Goal: Feedback & Contribution: Submit feedback/report problem

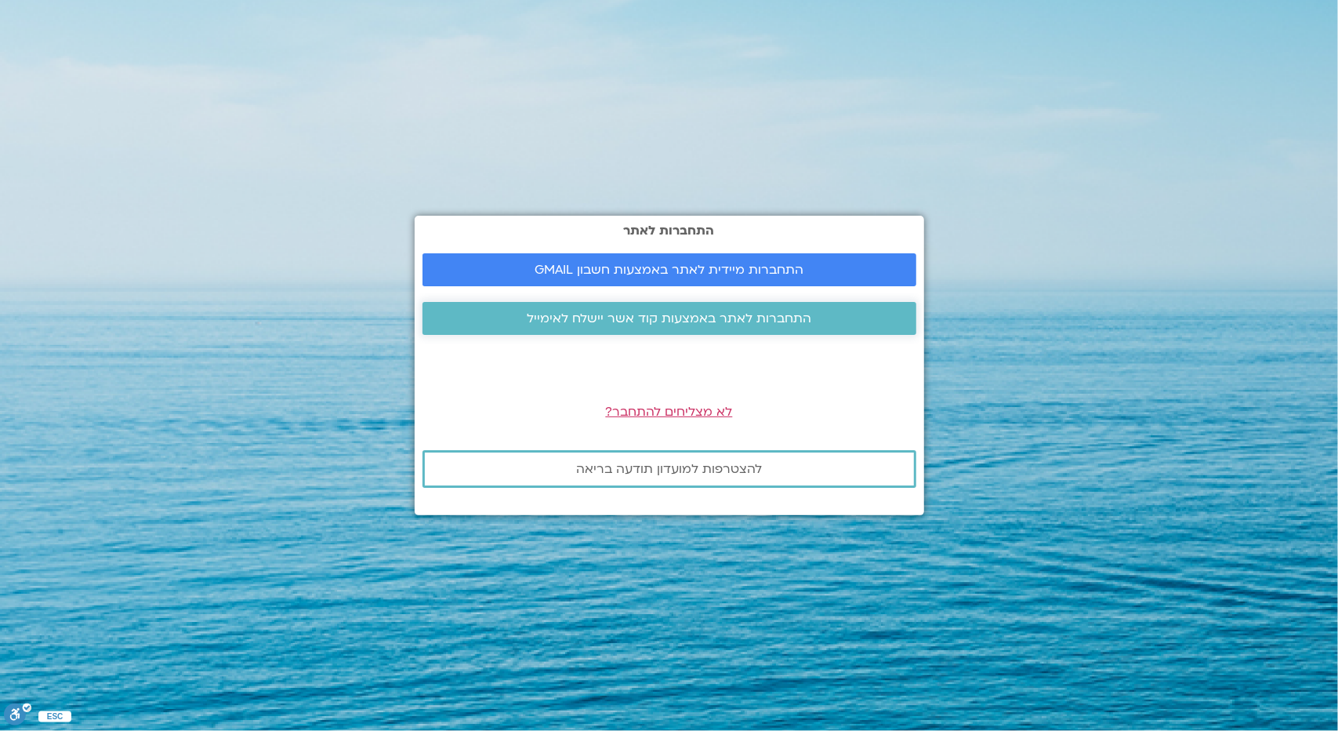
click at [611, 318] on span "התחברות לאתר באמצעות קוד אשר יישלח לאימייל" at bounding box center [669, 318] width 285 height 14
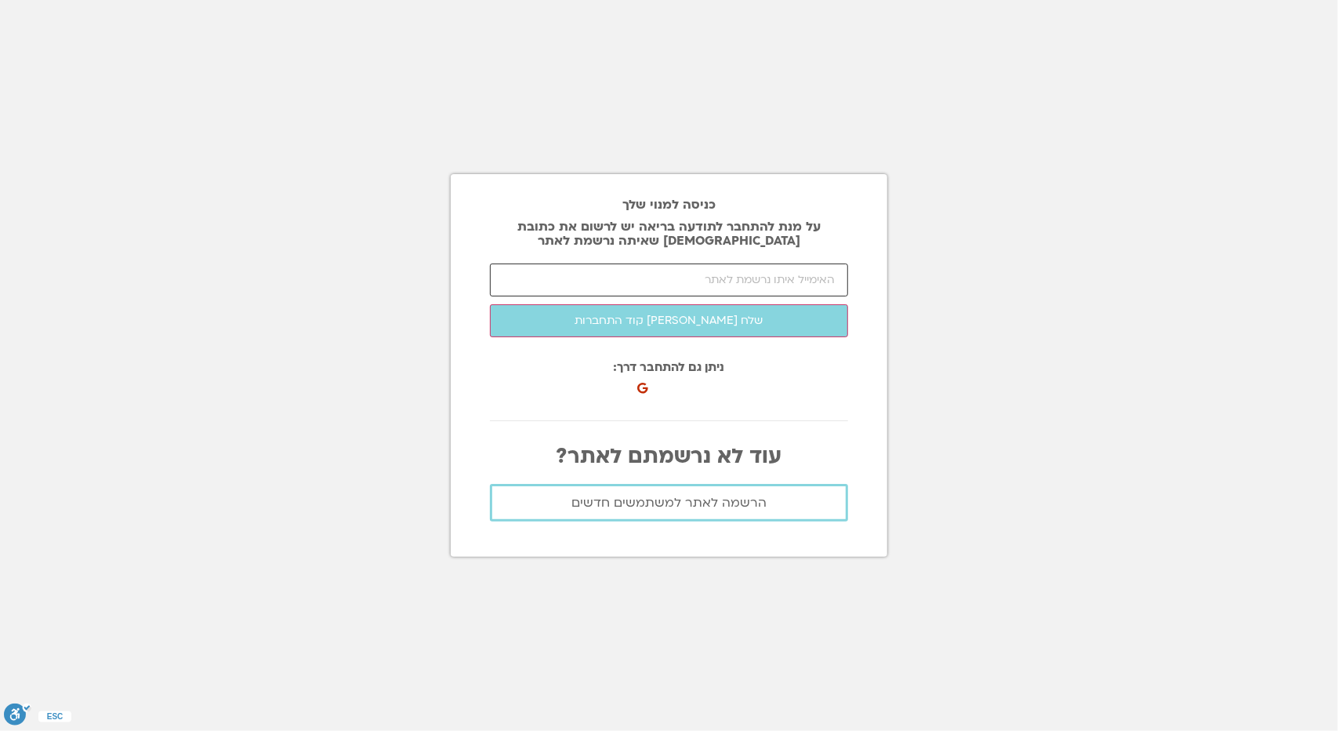
click at [626, 291] on input "email" at bounding box center [669, 279] width 358 height 33
type input "ר"
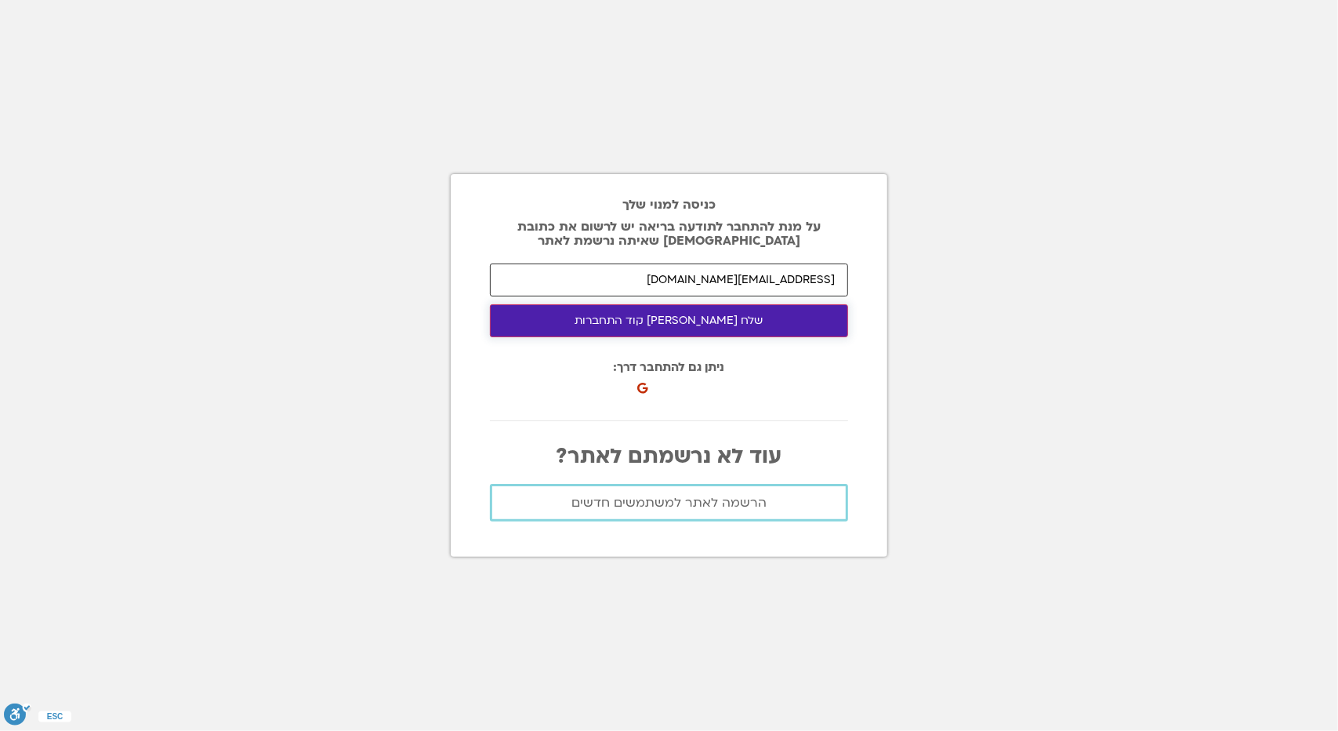
type input "roeyhn@gmail.com"
click at [680, 315] on button "שלח לי קוד התחברות" at bounding box center [669, 320] width 358 height 33
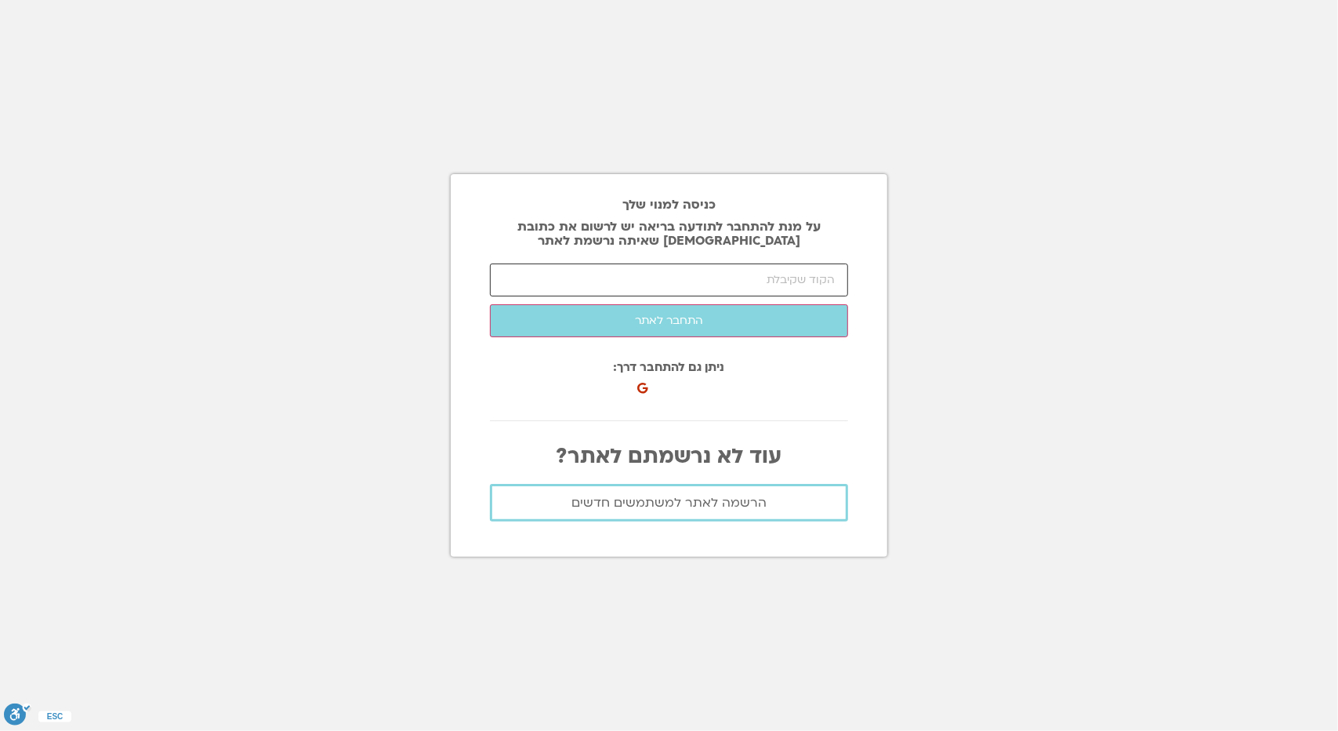
click at [773, 284] on input "number" at bounding box center [669, 279] width 358 height 33
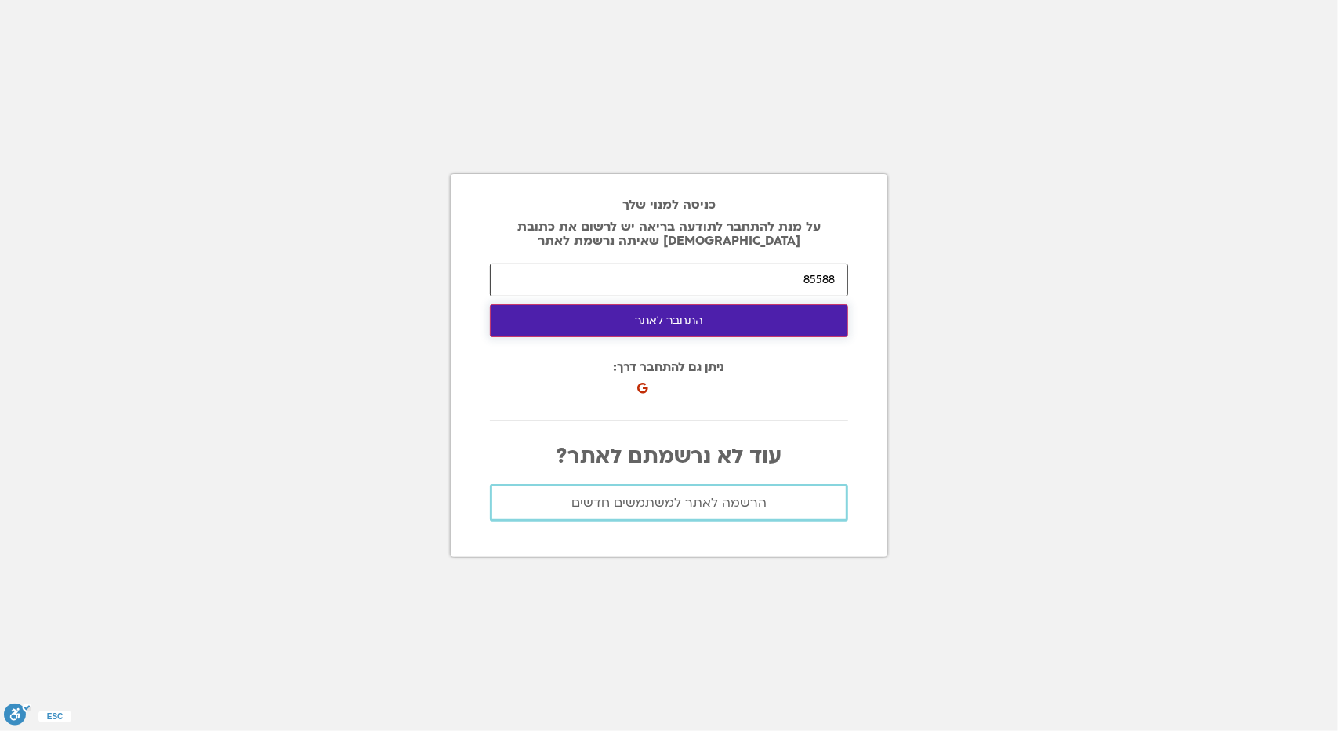
type input "85588"
click at [762, 323] on button "התחבר לאתר" at bounding box center [669, 320] width 358 height 33
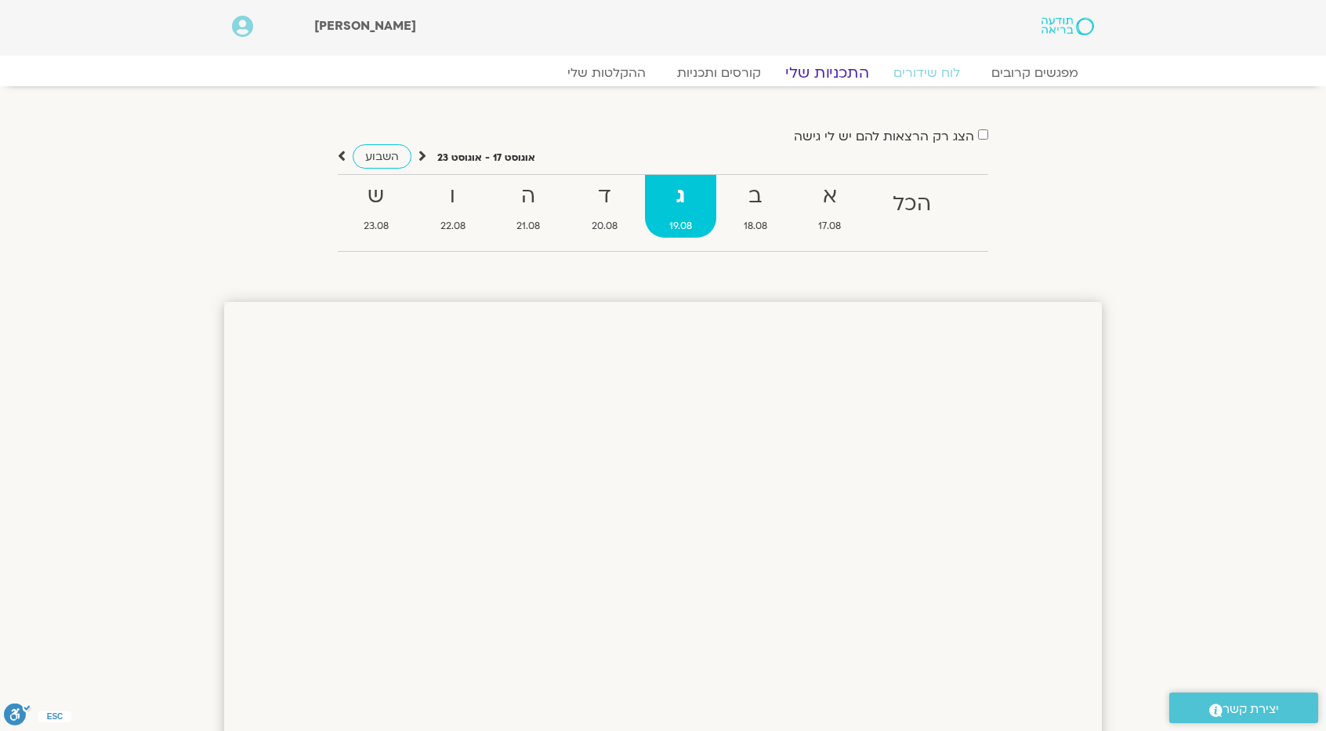
click at [807, 74] on link "התכניות שלי" at bounding box center [828, 73] width 122 height 19
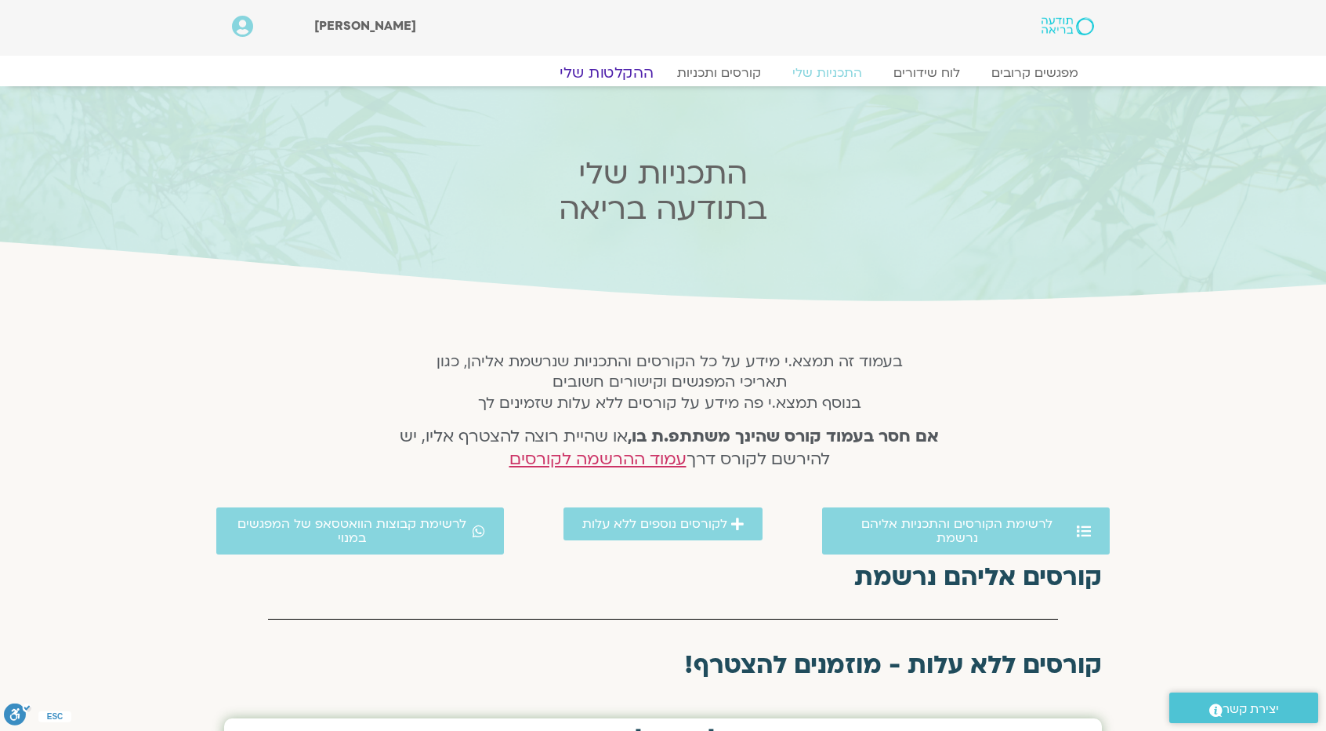
click at [630, 68] on link "ההקלטות שלי" at bounding box center [607, 73] width 132 height 19
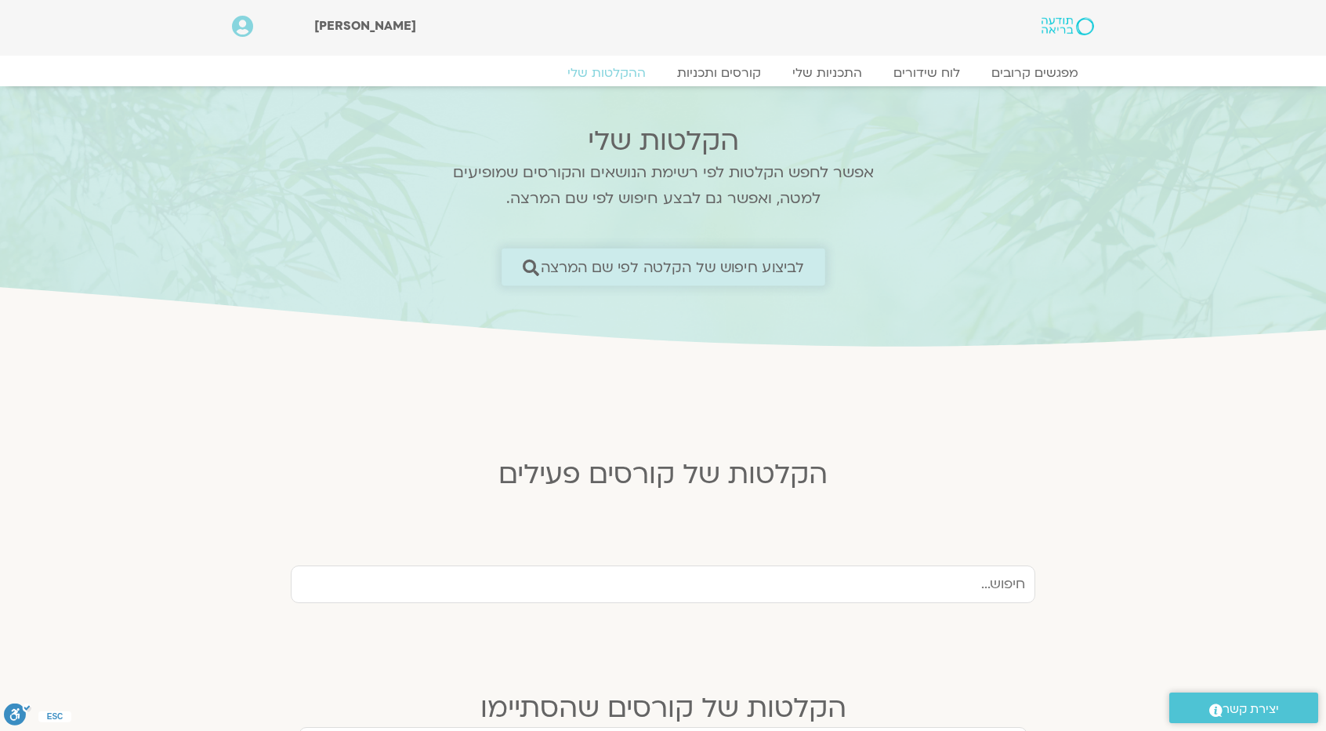
click at [679, 275] on span "לביצוע חיפוש של הקלטה לפי שם המרצה" at bounding box center [672, 267] width 264 height 16
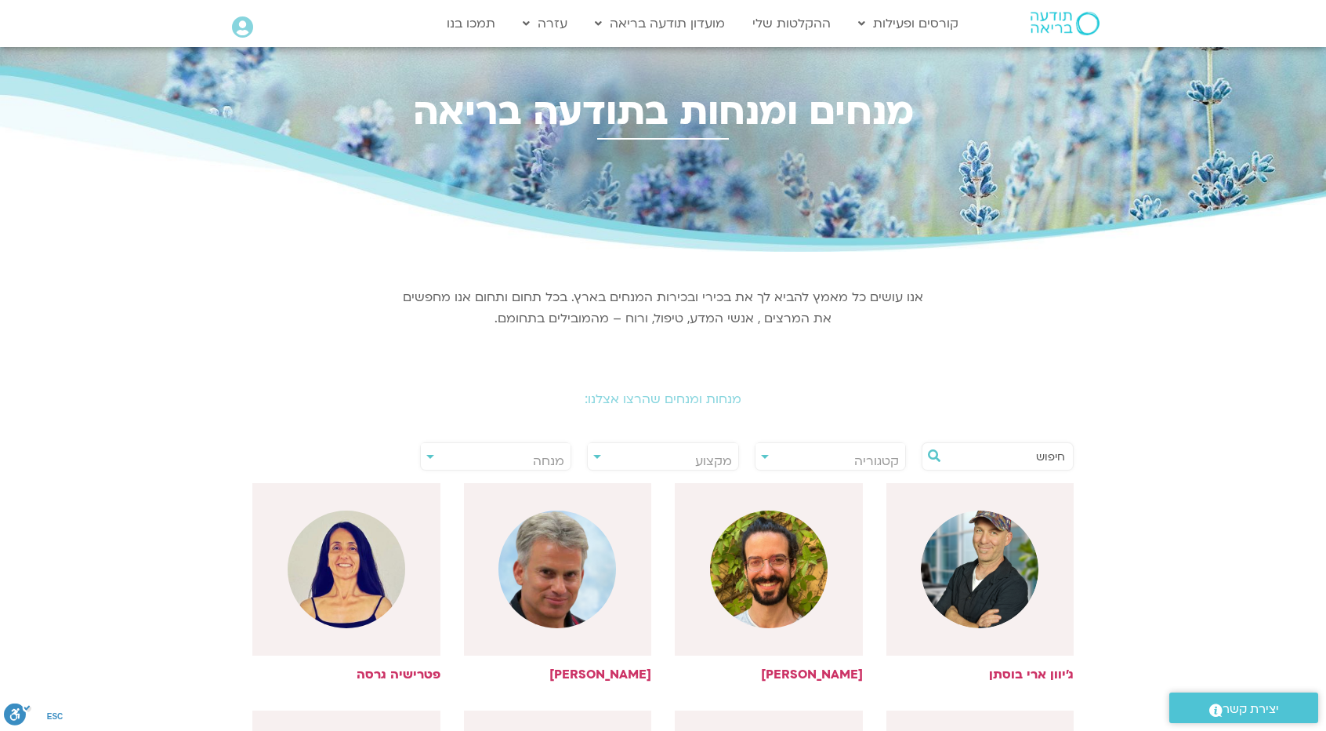
click at [994, 459] on input "text" at bounding box center [1005, 456] width 119 height 27
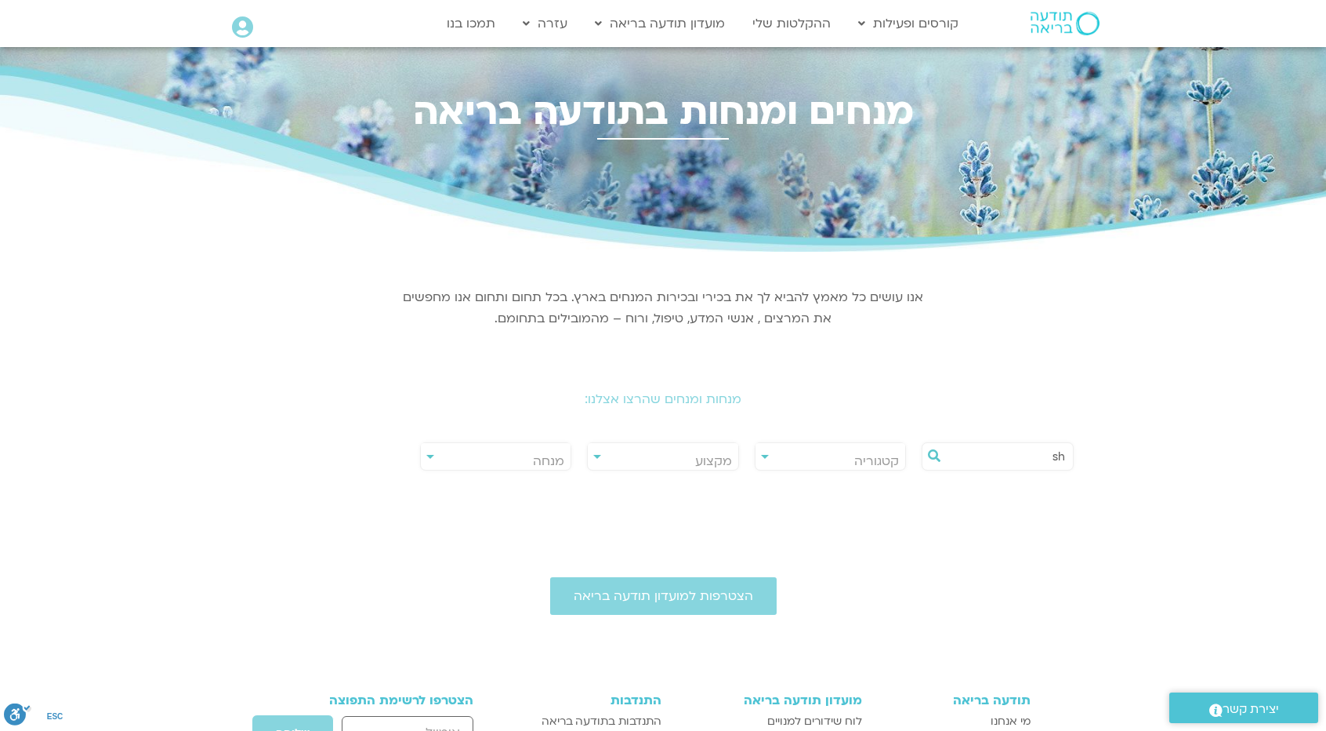
type input "s"
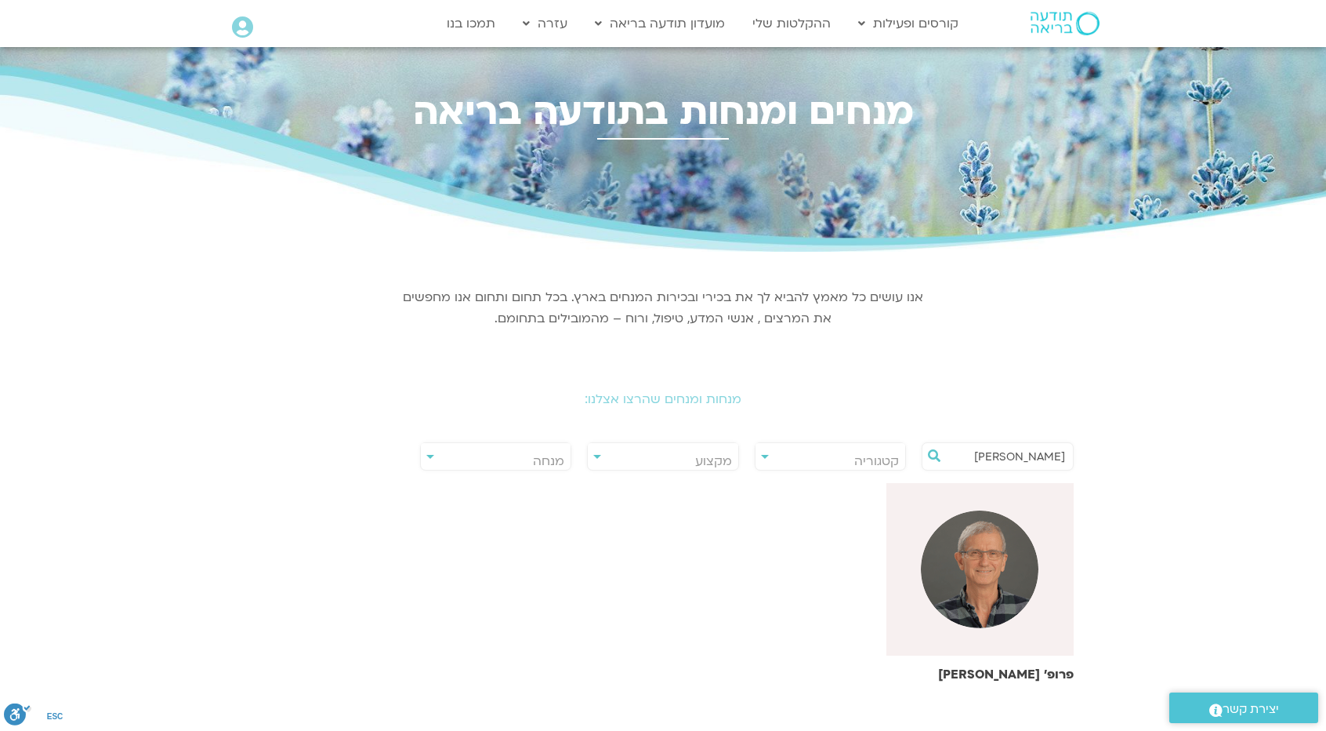
type input "דני חמיאל"
click at [959, 595] on img at bounding box center [980, 569] width 118 height 118
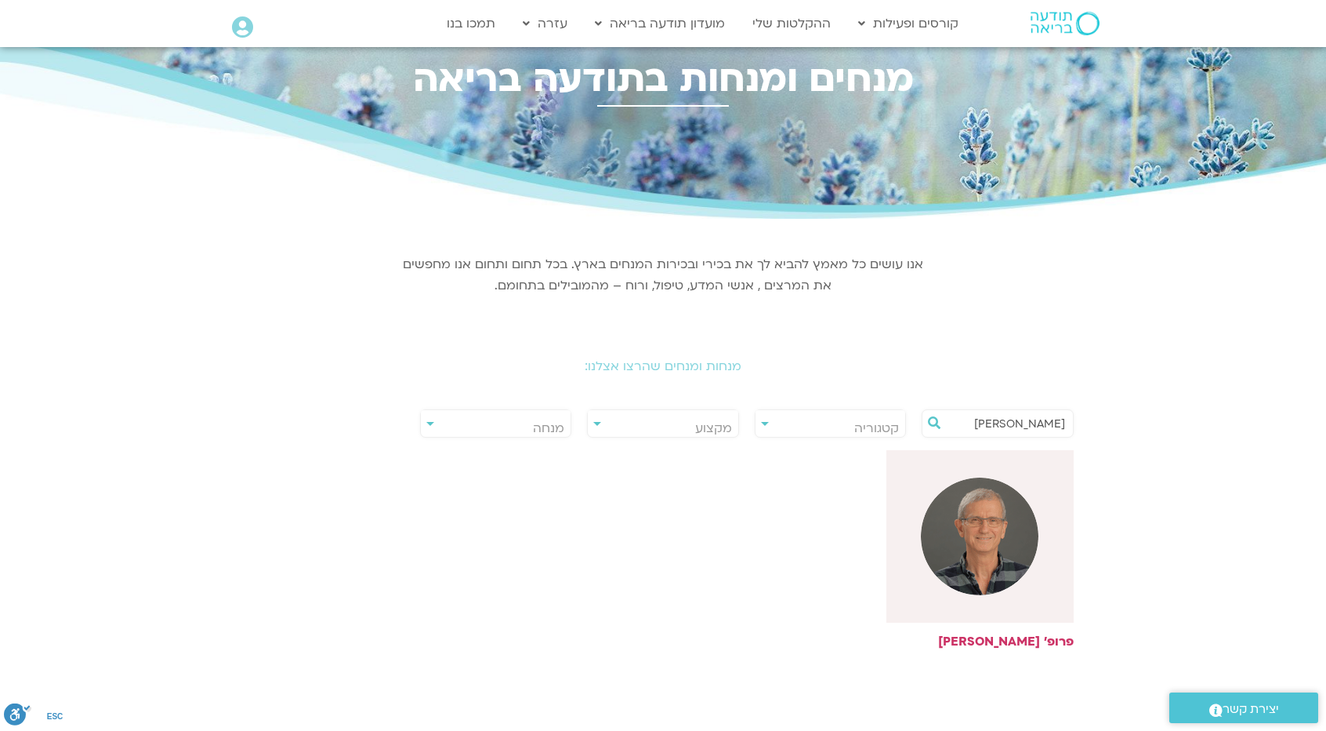
scroll to position [235, 0]
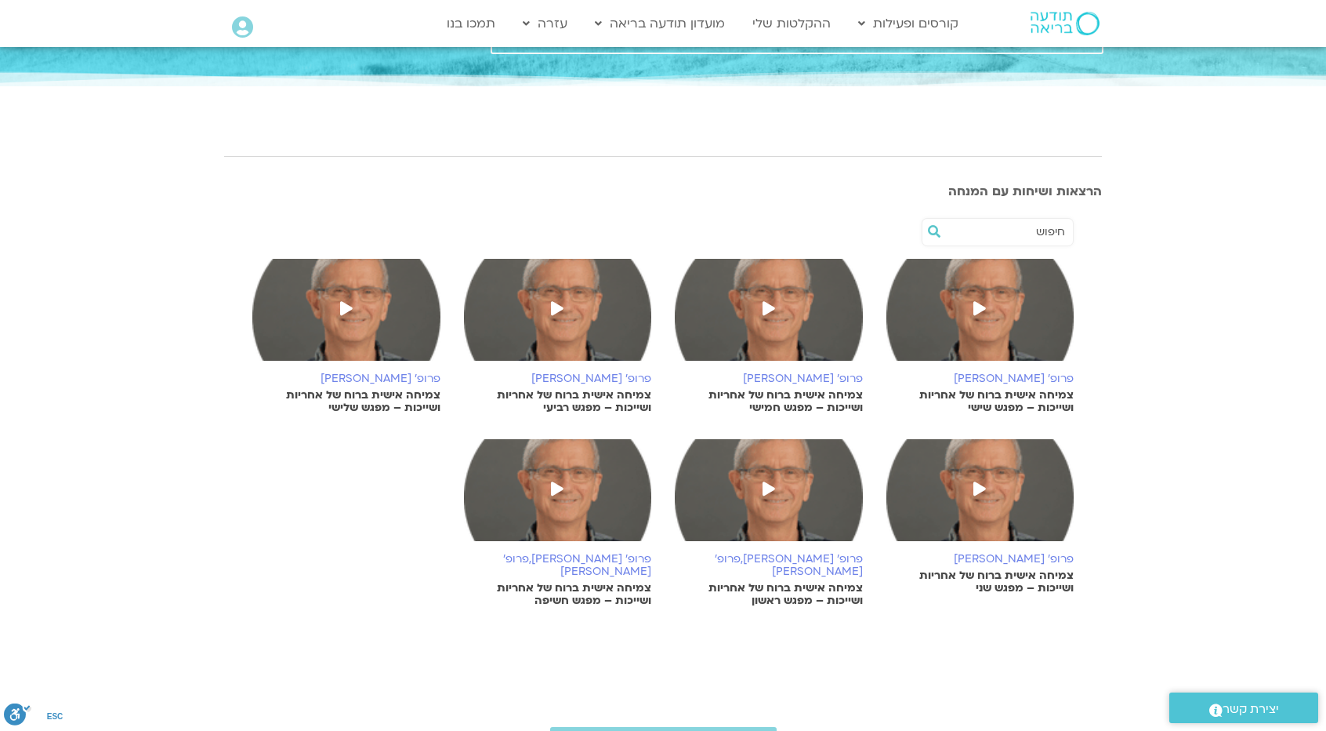
scroll to position [157, 0]
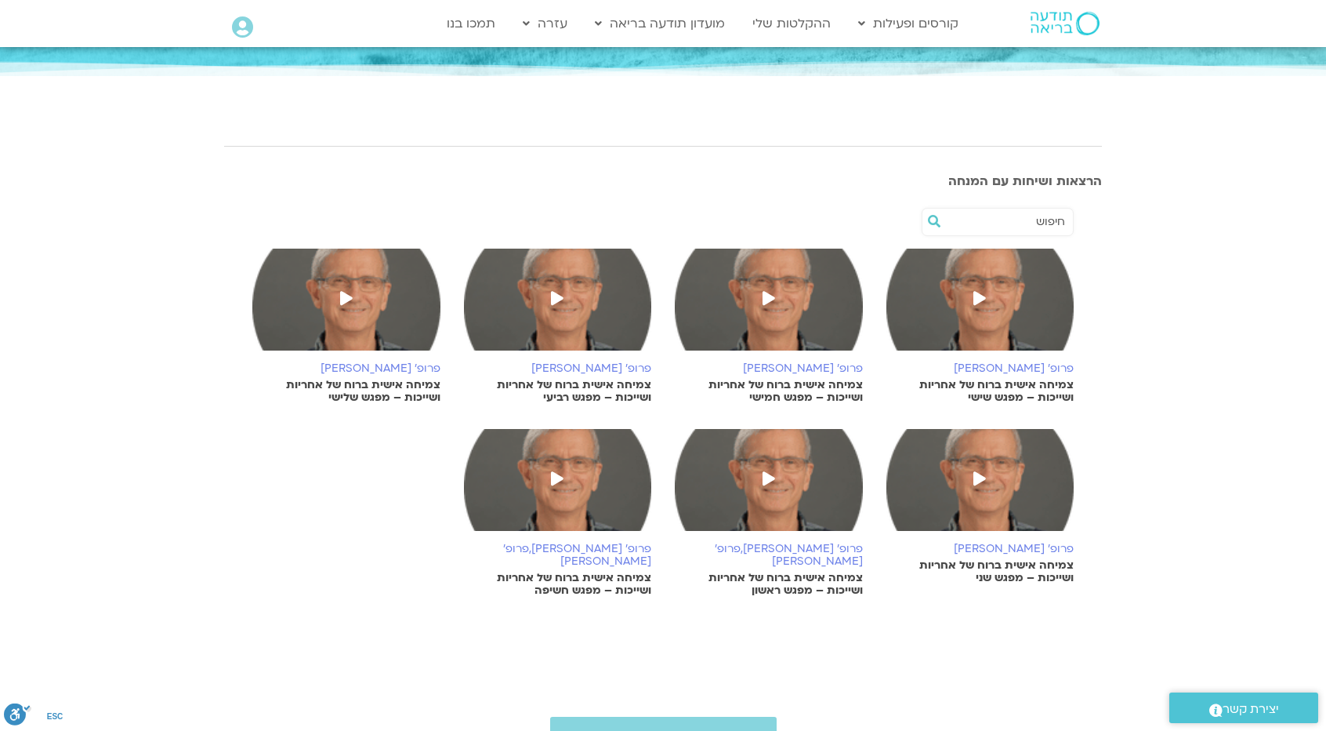
click at [969, 296] on span at bounding box center [980, 299] width 28 height 28
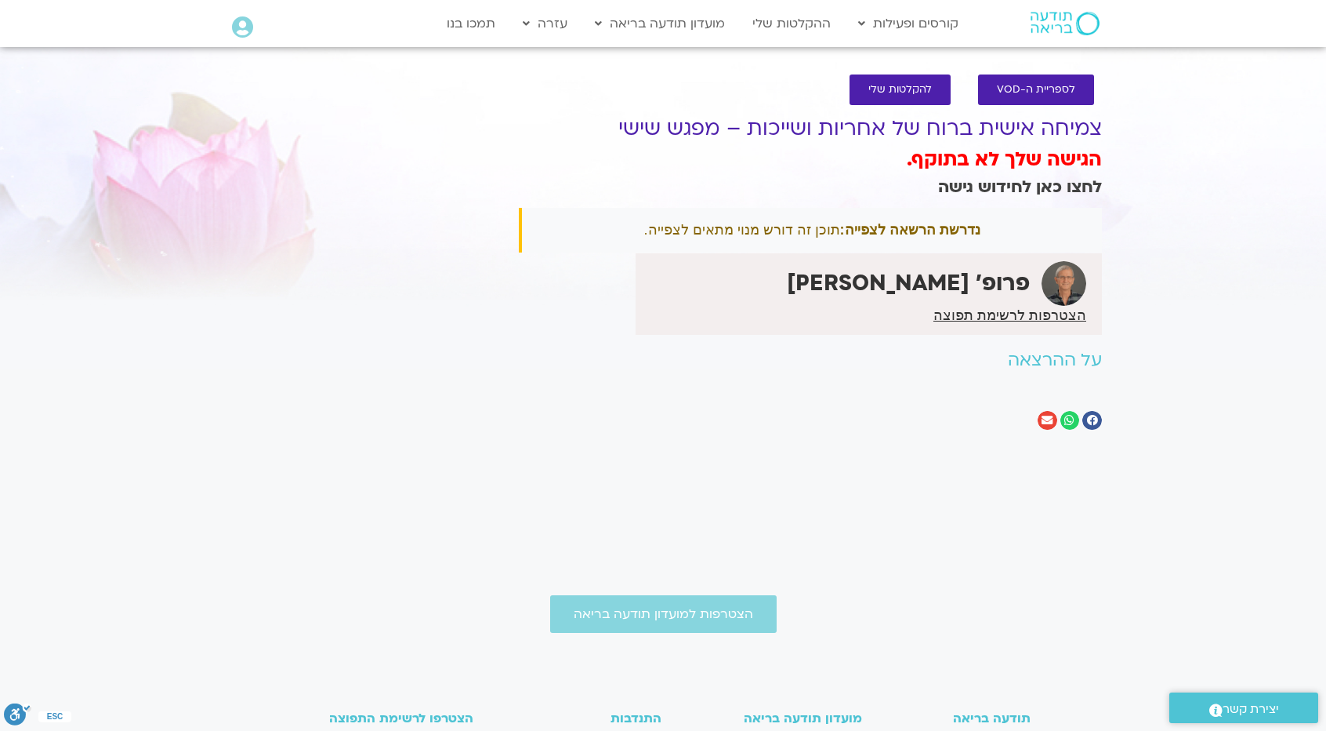
click at [989, 189] on link "לחצו כאן לחידוש גישה" at bounding box center [1020, 187] width 164 height 23
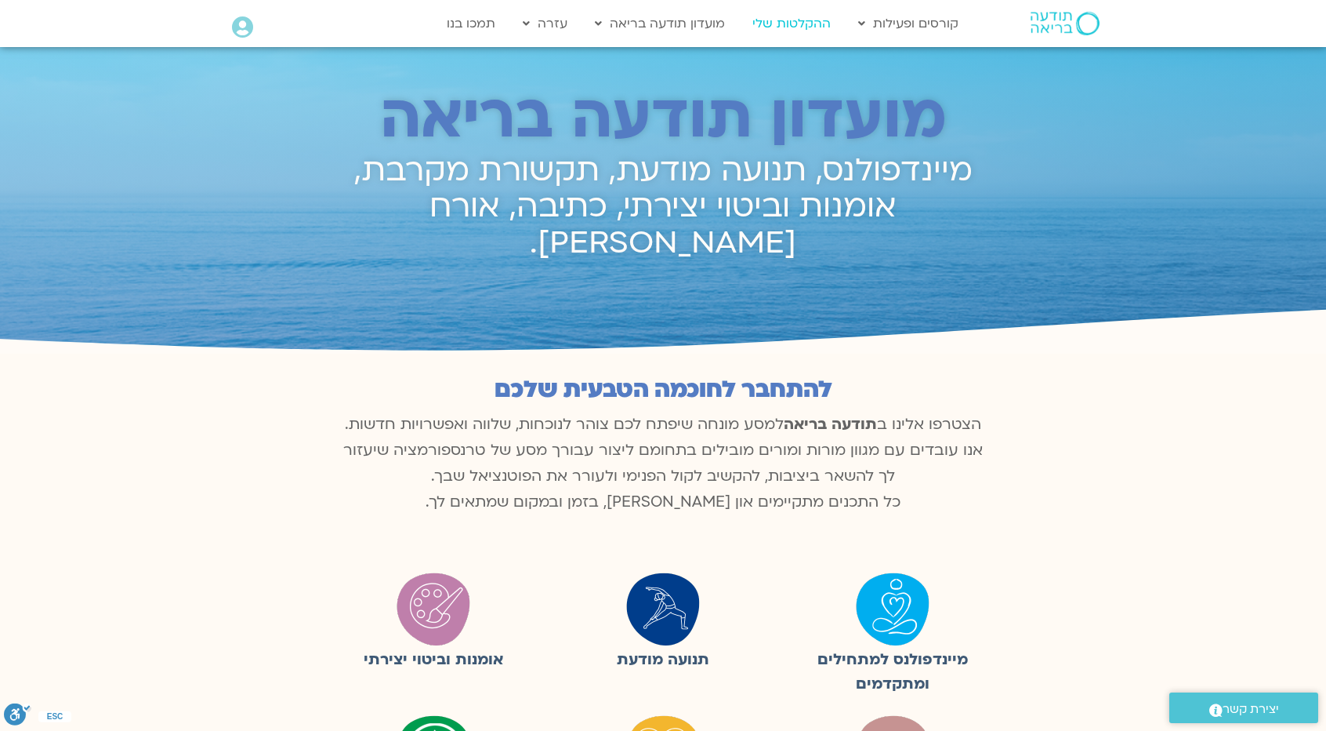
click at [804, 27] on link "ההקלטות שלי" at bounding box center [792, 24] width 94 height 30
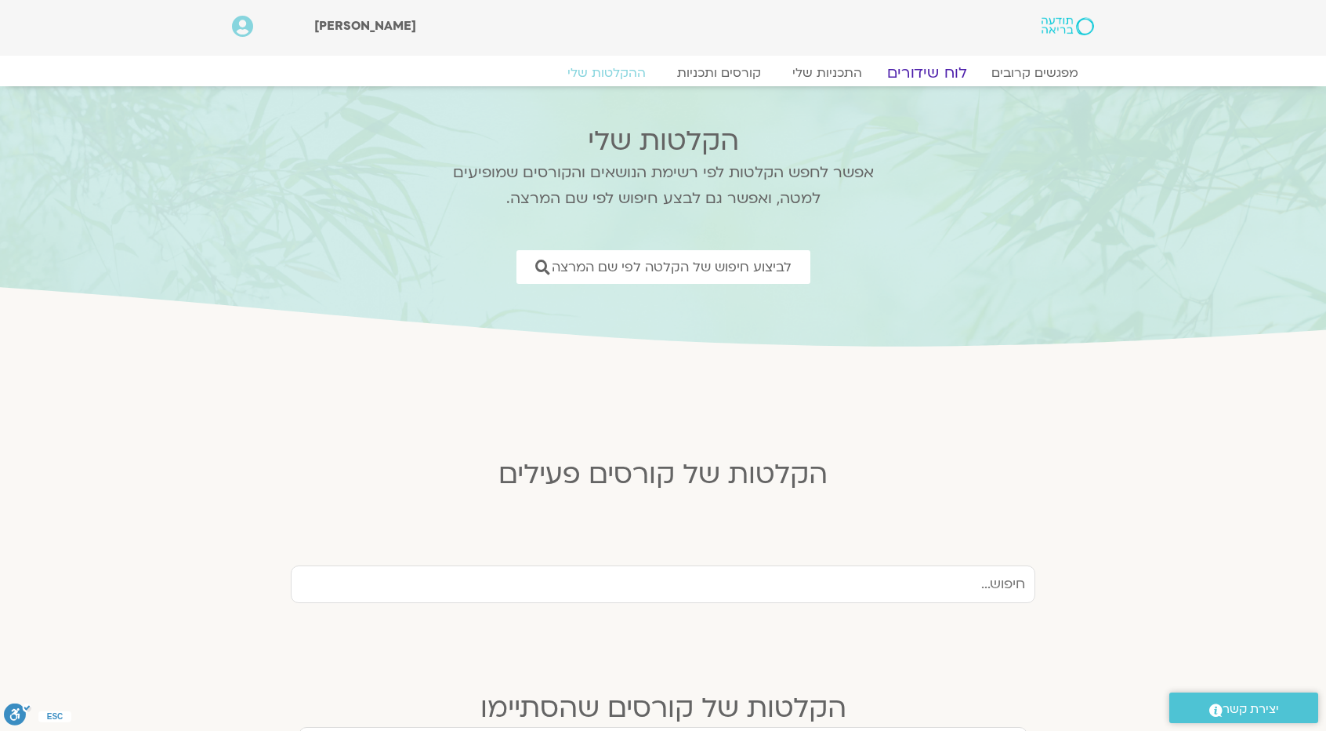
click at [907, 71] on link "לוח שידורים" at bounding box center [928, 73] width 118 height 19
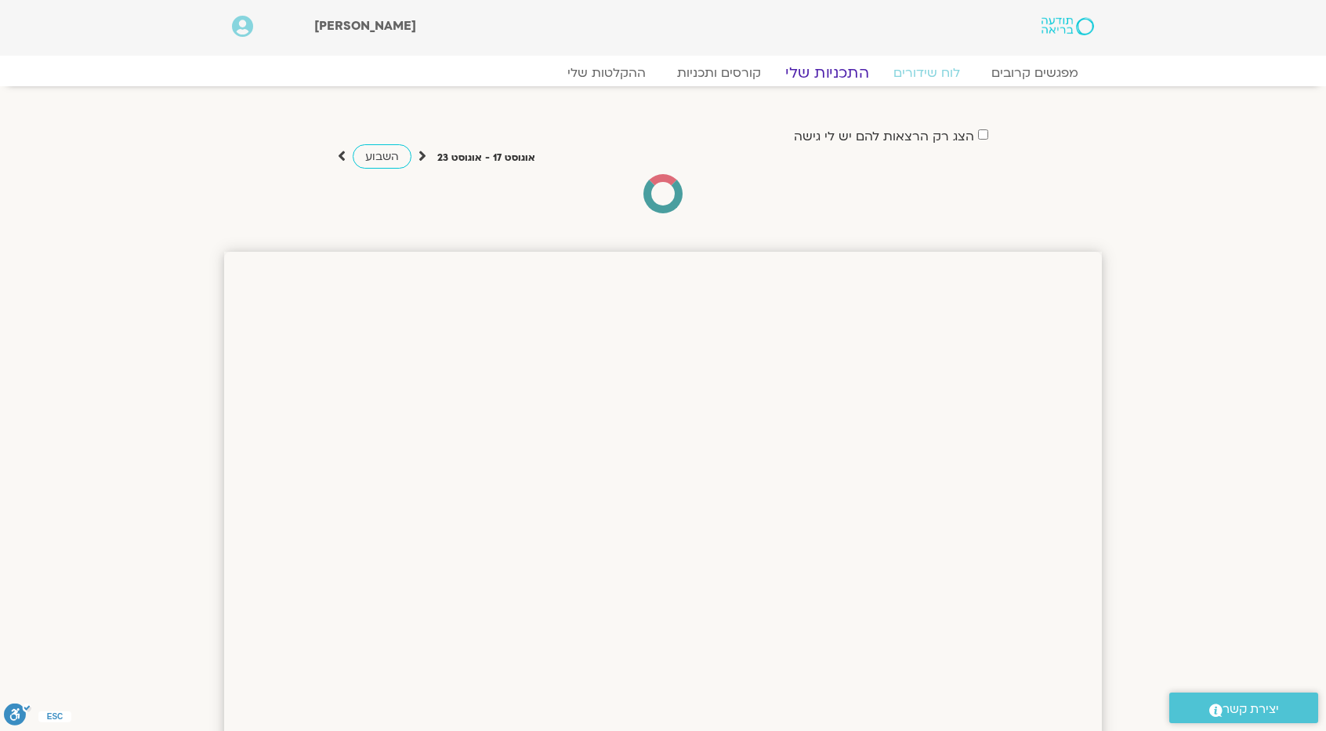
click at [847, 72] on link "התכניות שלי" at bounding box center [828, 73] width 122 height 19
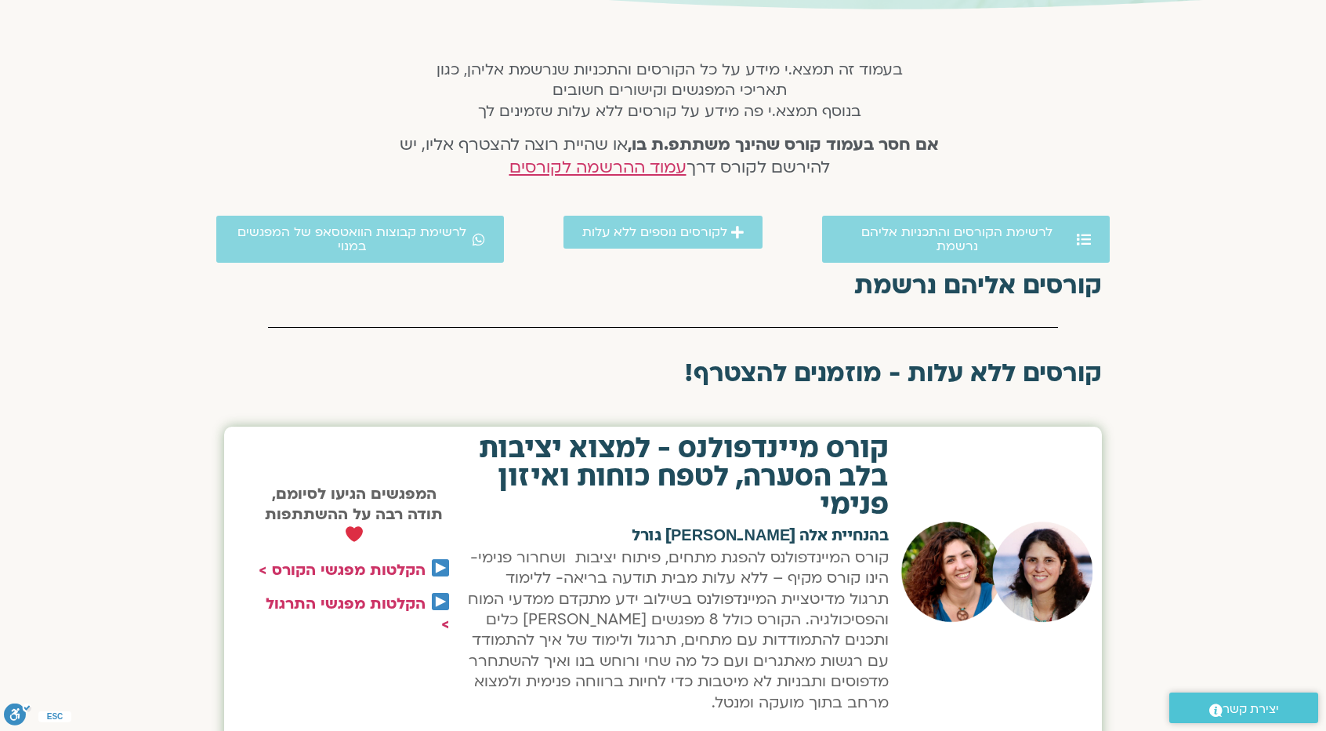
scroll to position [314, 0]
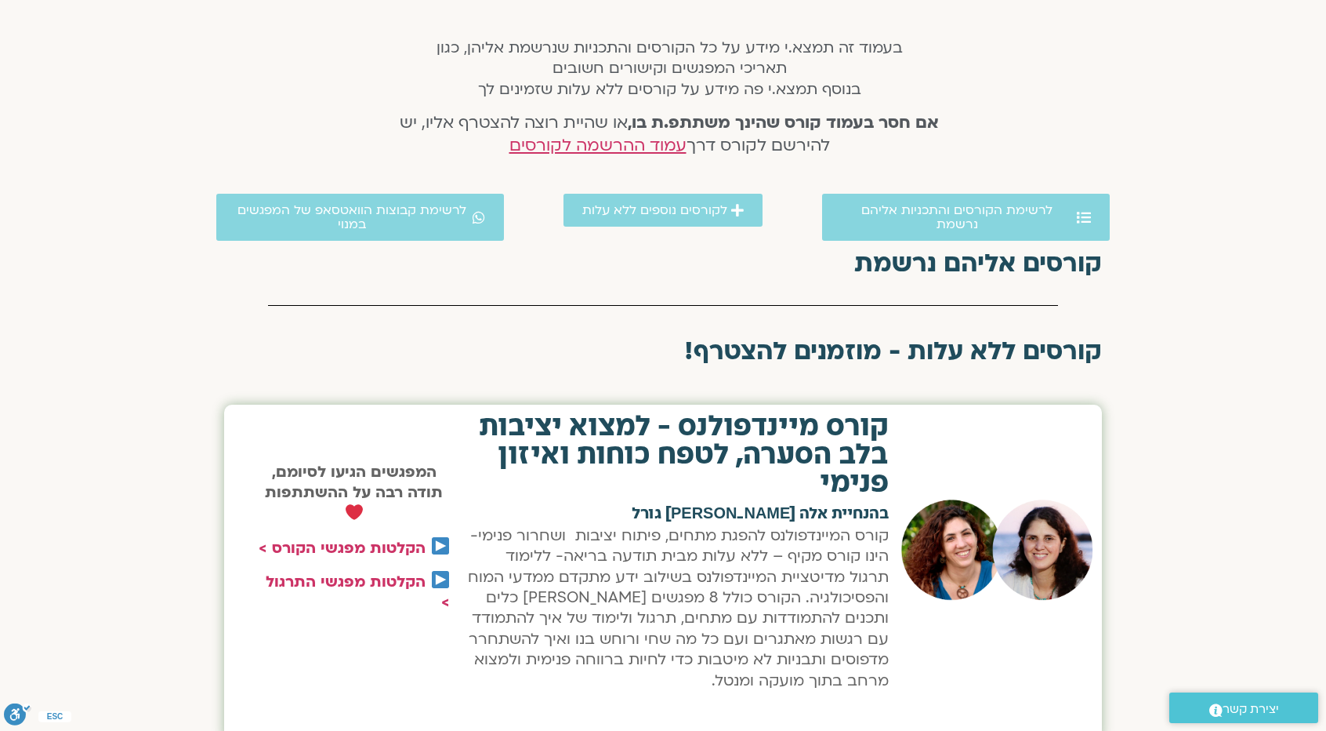
click at [982, 261] on h2 "קורסים אליהם נרשמת" at bounding box center [663, 263] width 878 height 28
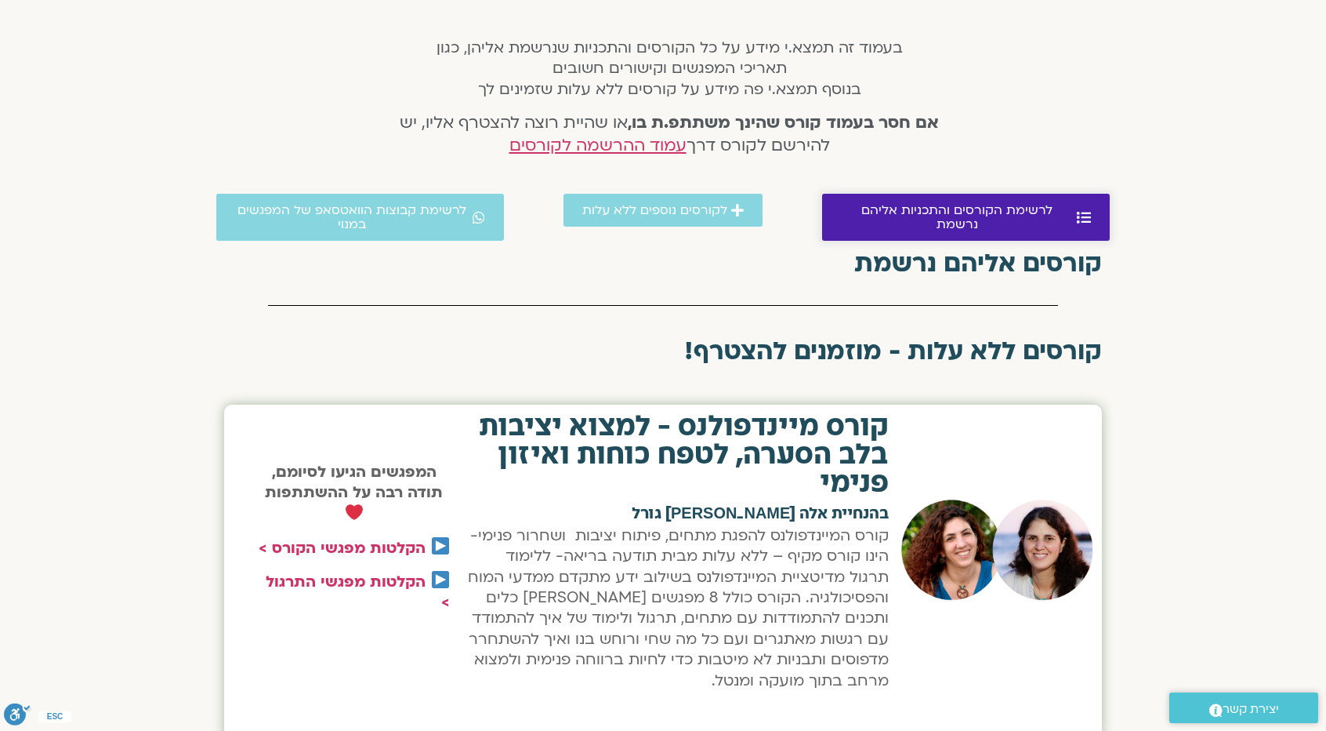
click at [982, 212] on span "לרשימת הקורסים והתכניות אליהם נרשמת" at bounding box center [957, 217] width 232 height 28
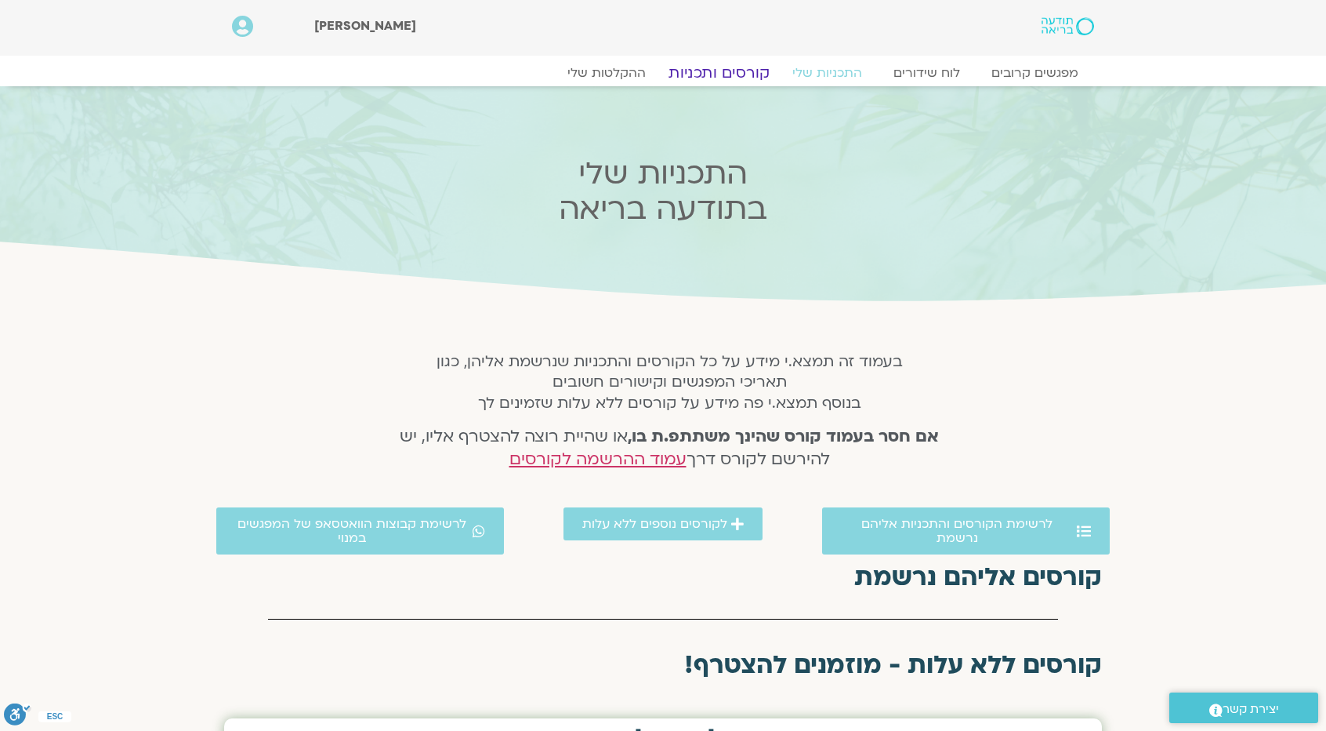
click at [723, 67] on link "קורסים ותכניות" at bounding box center [719, 73] width 138 height 19
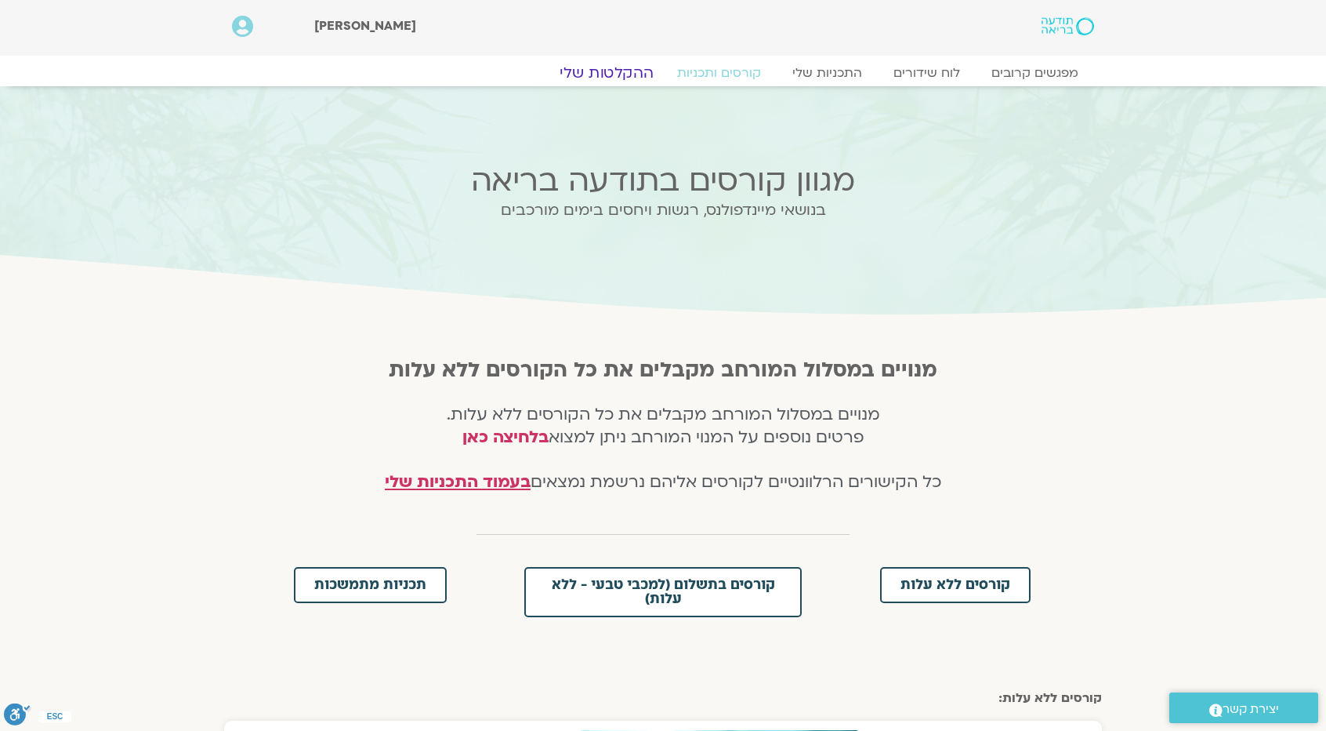
click at [603, 72] on link "ההקלטות שלי" at bounding box center [607, 73] width 132 height 19
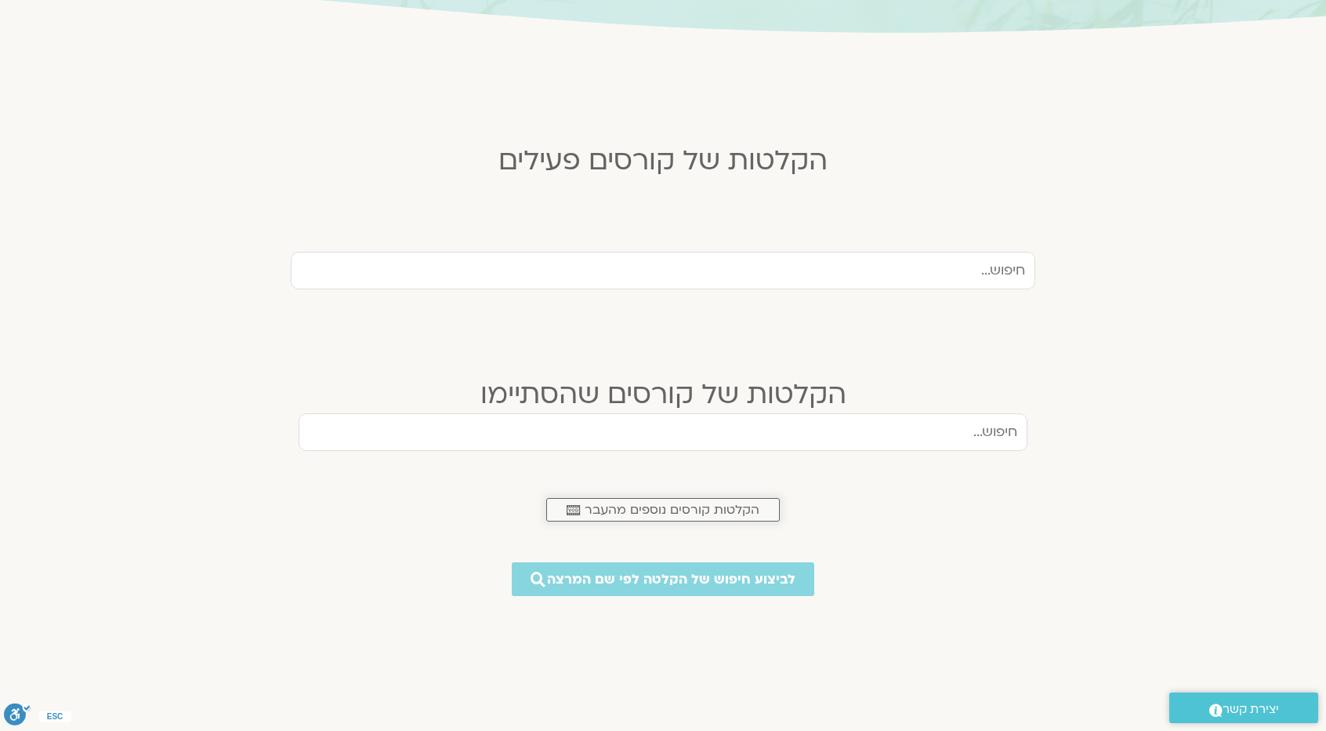
click at [665, 514] on span "הקלטות קורסים נוספים מהעבר" at bounding box center [672, 510] width 175 height 14
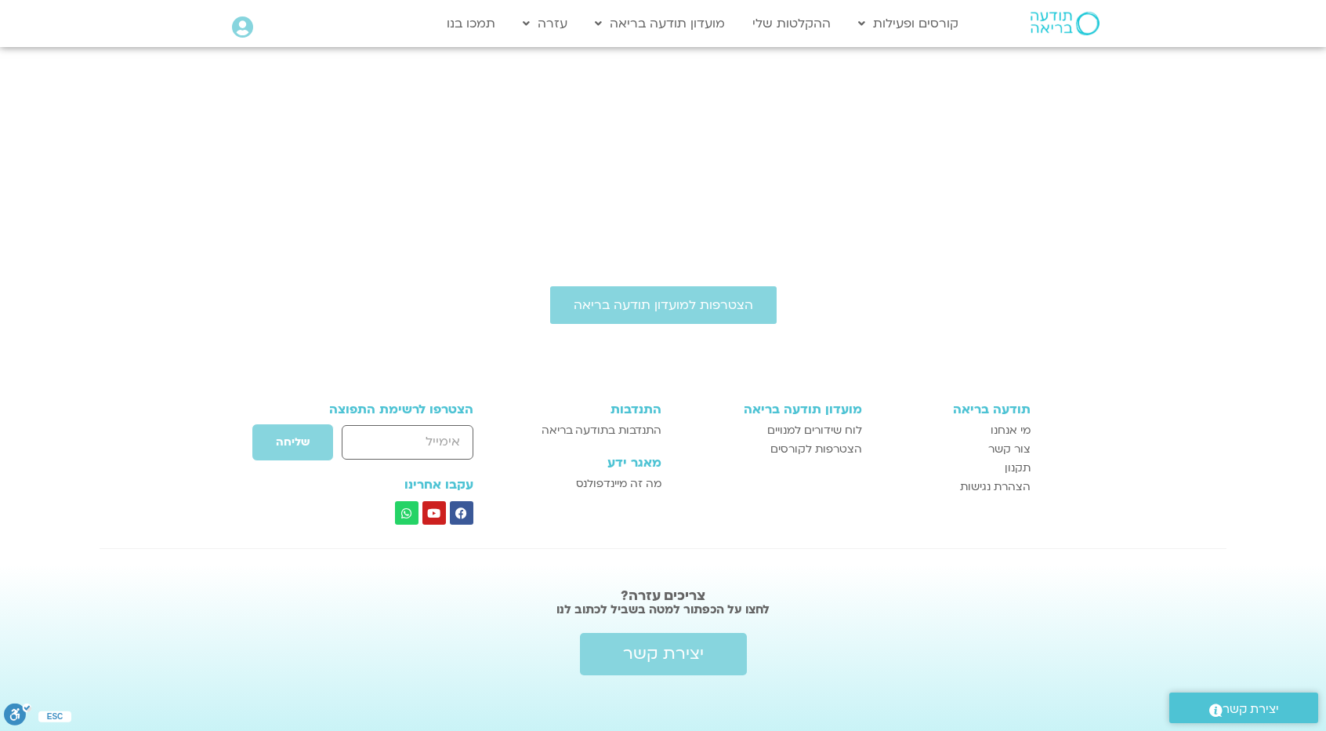
scroll to position [764, 0]
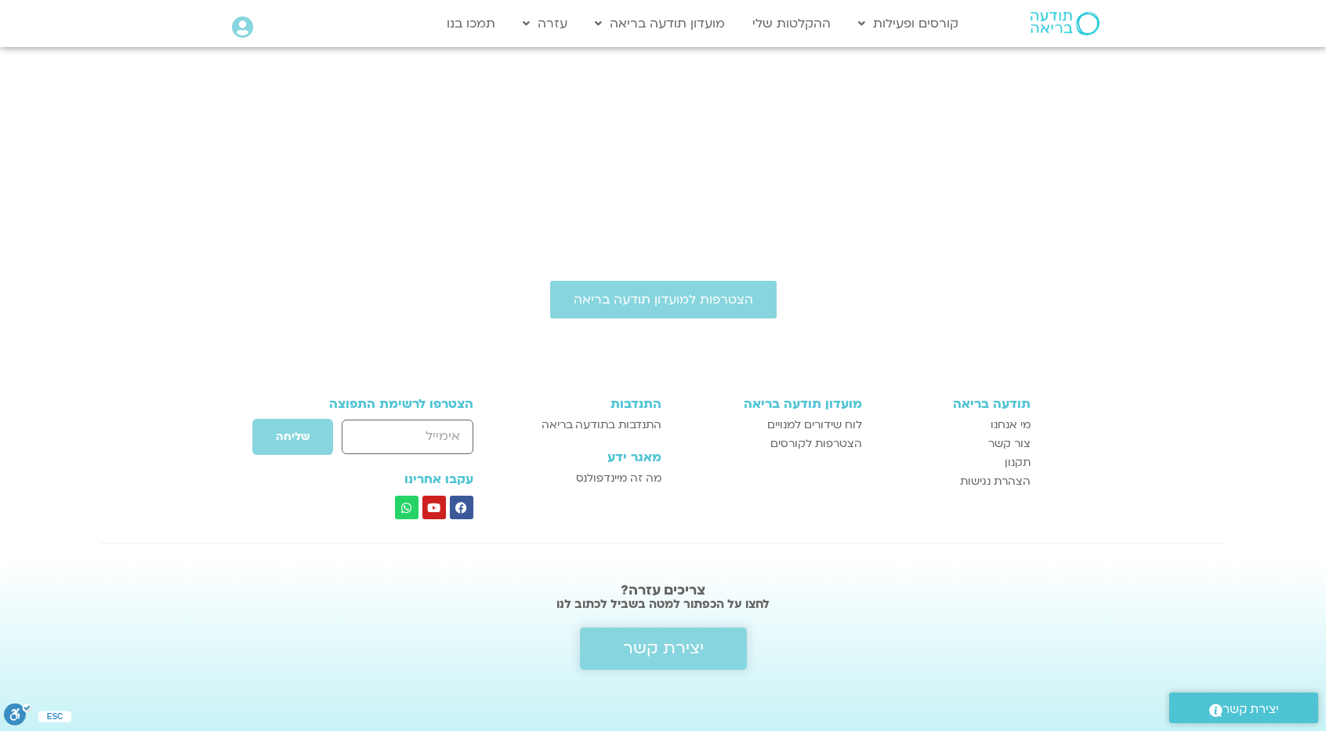
click at [591, 645] on link "יצירת קשר" at bounding box center [663, 648] width 167 height 42
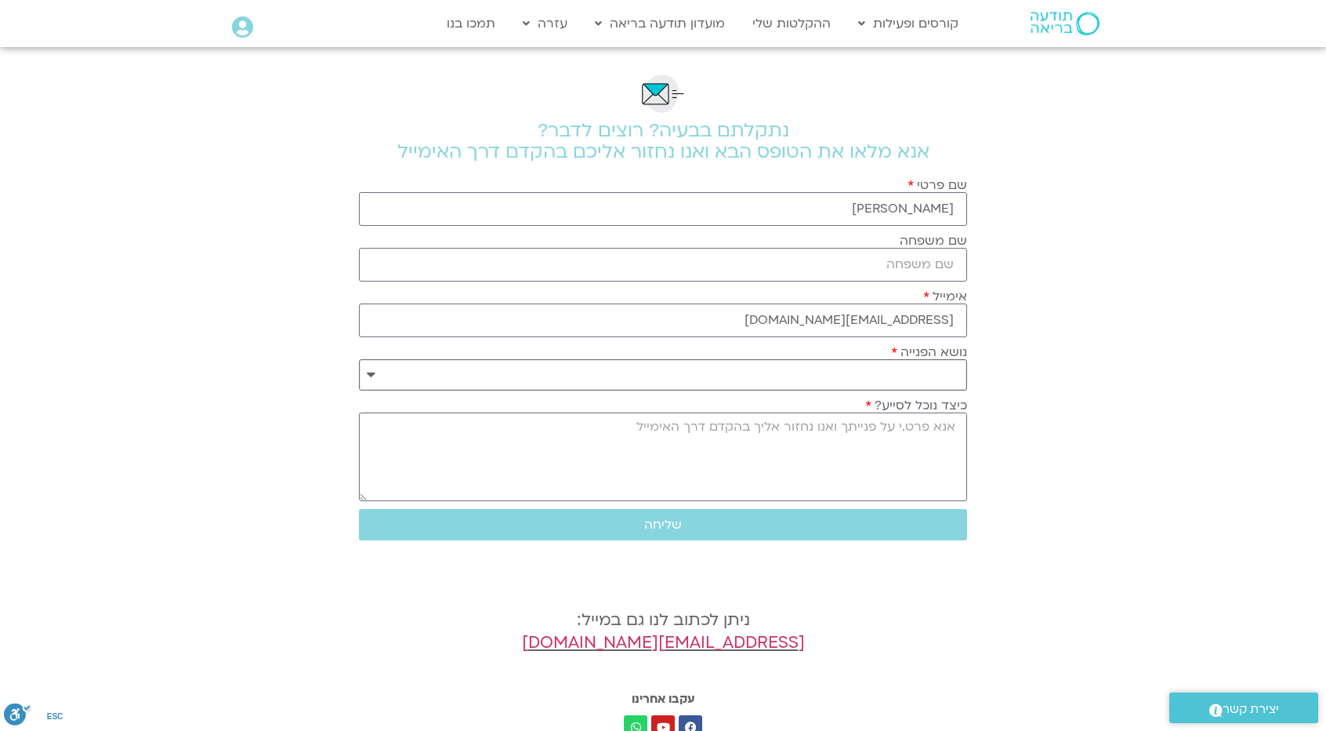
click at [930, 369] on select "**********" at bounding box center [663, 374] width 608 height 31
select select "**********"
click at [359, 359] on select "**********" at bounding box center [663, 374] width 608 height 31
click at [920, 448] on textarea "כיצד נוכל לסייע?" at bounding box center [663, 456] width 608 height 89
click at [891, 450] on textarea "[PERSON_NAME], הייתי בקורסס של [PERSON_NAME][" at bounding box center [663, 456] width 608 height 89
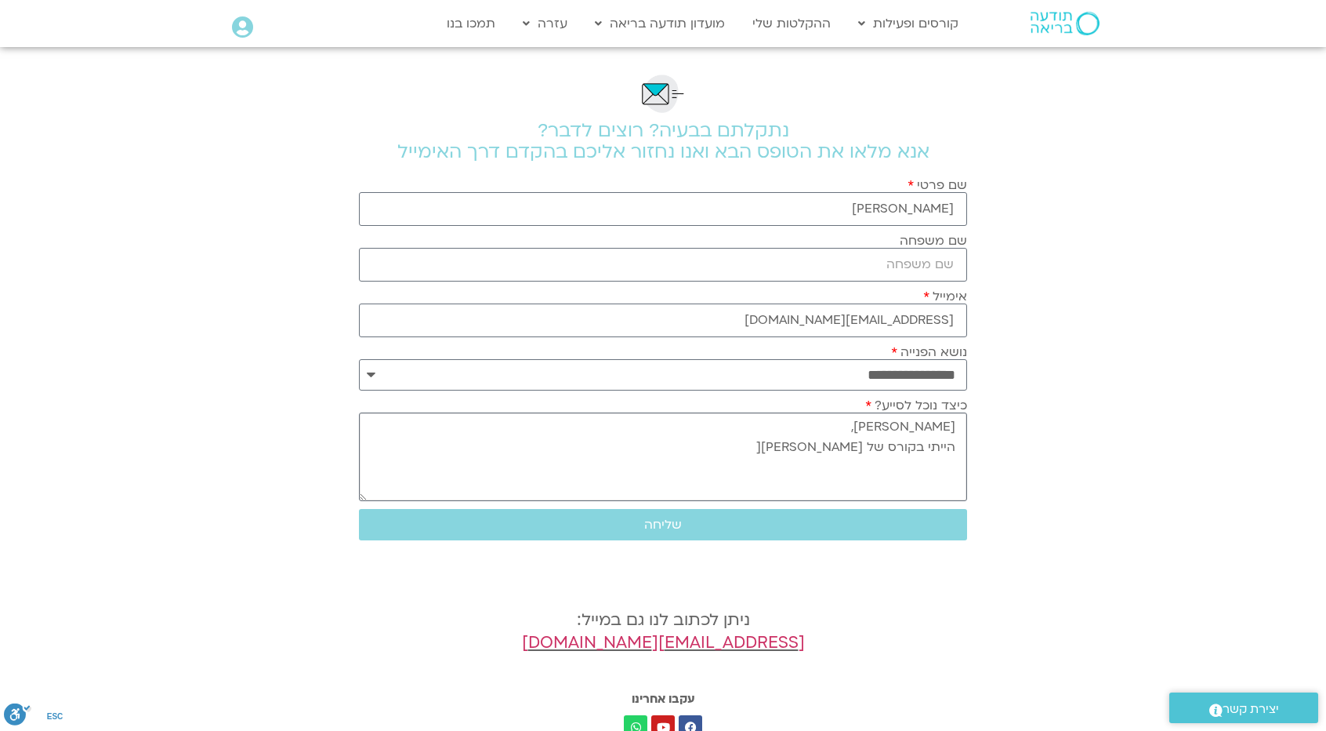
click at [779, 443] on textarea "[PERSON_NAME], הייתי בקורס של [PERSON_NAME][" at bounding box center [663, 456] width 608 height 89
click at [930, 445] on textarea "[PERSON_NAME], הייתי בקורס של [PERSON_NAME]" at bounding box center [663, 456] width 608 height 89
drag, startPoint x: 749, startPoint y: 450, endPoint x: 835, endPoint y: 455, distance: 85.6
click at [835, 455] on textarea "שלום רב, השתתפתי בקורס של נאווה לויט בן נו" at bounding box center [663, 456] width 608 height 89
click at [595, 441] on textarea "שלום רב, השתתפתי בקורס של דני חמיאל ונאוה לויט בן נון. רציתי לחזור לאחר השיעורי…" at bounding box center [663, 456] width 608 height 89
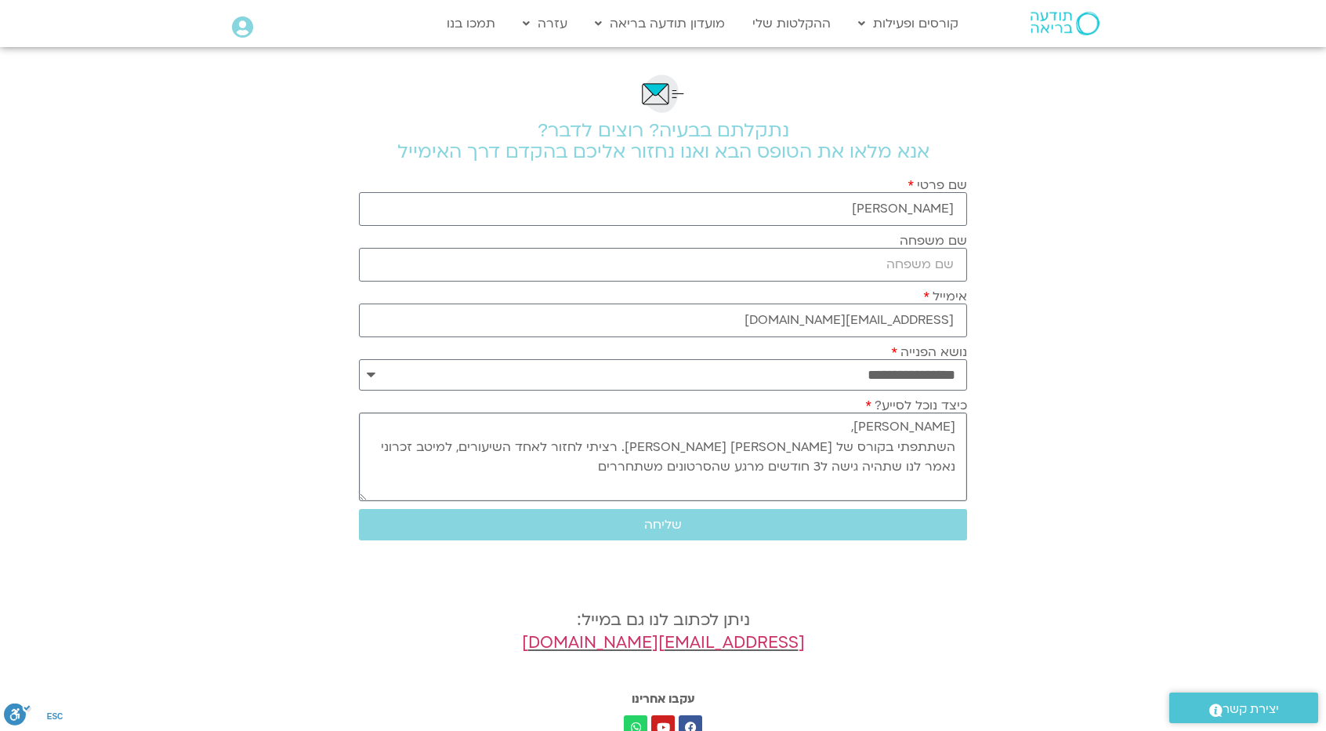
click at [534, 445] on textarea "שלום רב, השתתפתי בקורס של דני חמיאל ונאוה לויט בן נון. רציתי לחזור לאחד השיעורי…" at bounding box center [663, 456] width 608 height 89
drag, startPoint x: 534, startPoint y: 440, endPoint x: 616, endPoint y: 441, distance: 82.3
click at [616, 441] on textarea "שלום רב, השתתפתי בקורס של דני חמיאל ונאוה לויט בן נון. רציתי לחזור לאחד השיעורי…" at bounding box center [663, 456] width 608 height 89
click at [635, 468] on textarea "שלום רב, השתתפתי בקורס של דני חמיאל ונאוה לויט בן נון. רציתי לחזור לשיעורים לרע…" at bounding box center [663, 456] width 608 height 89
click at [656, 466] on textarea "שלום רב, השתתפתי בקורס של דני חמיאל ונאוה לויט בן נון. רציתי לחזור לשיעורים לרע…" at bounding box center [663, 456] width 608 height 89
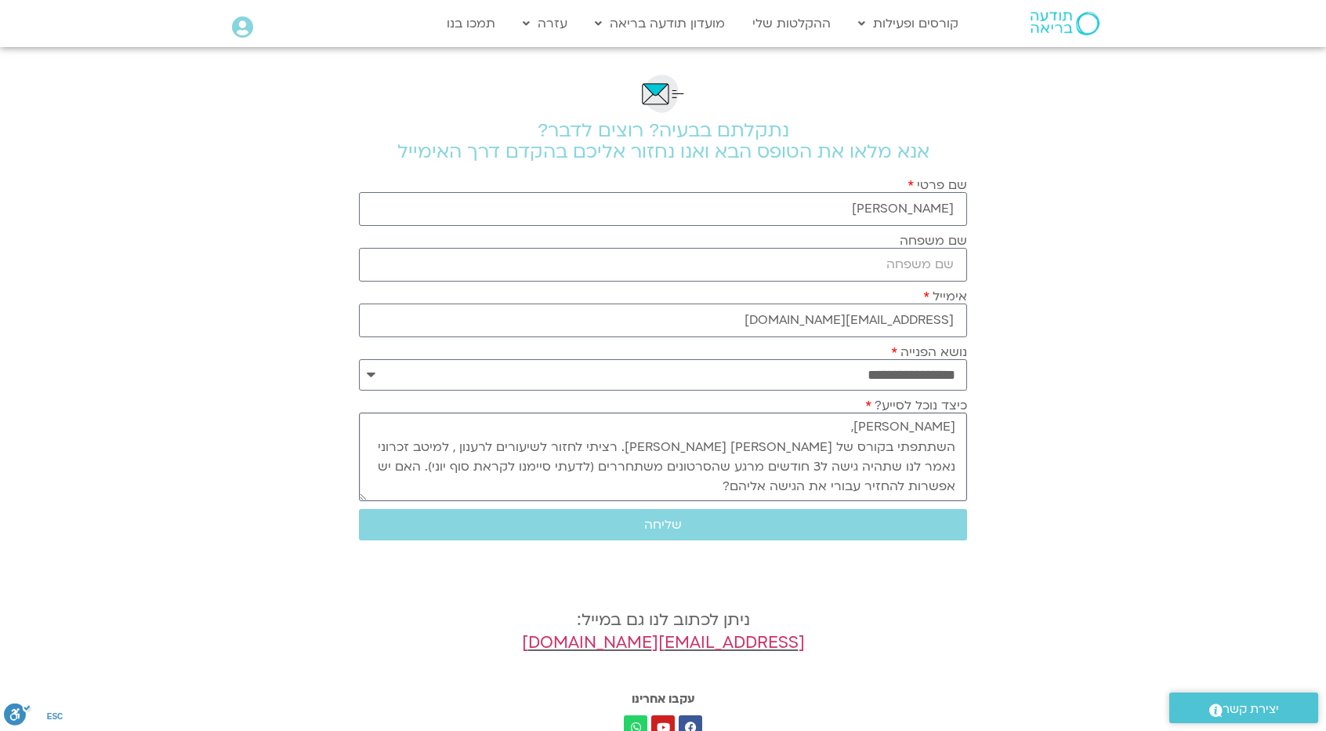
click at [754, 483] on textarea "שלום רב, השתתפתי בקורס של דני חמיאל ונאוה לויט בן נון. רציתי לחזור לשיעורים לרע…" at bounding box center [663, 456] width 608 height 89
type textarea "שלום רב, השתתפתי בקורס של דני חמיאל ונאוה לויט בן נון. רציתי לחזור לשיעורים לרע…"
click at [898, 263] on input "שם משפחה" at bounding box center [663, 265] width 608 height 34
type input "חסון"
click at [871, 215] on input "רועי חסון" at bounding box center [663, 209] width 608 height 34
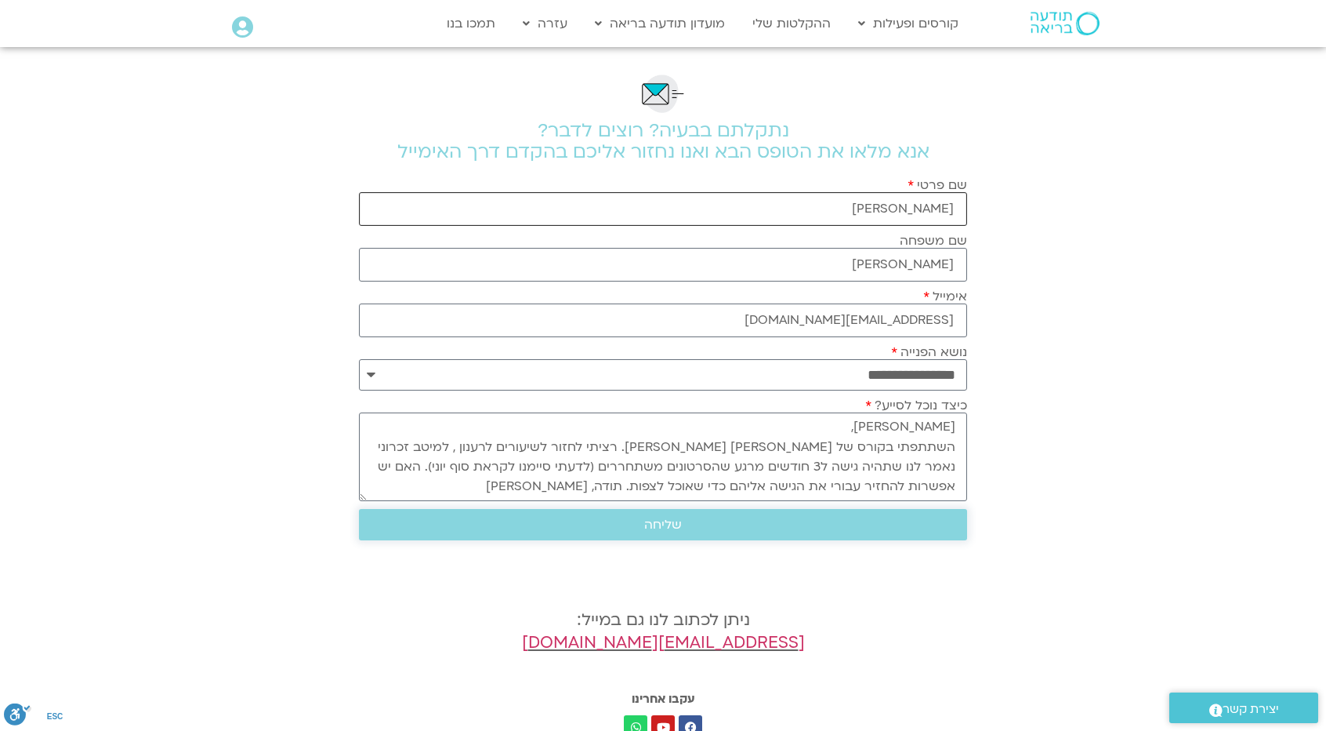
type input "רועי"
click at [604, 524] on span "שליחה" at bounding box center [663, 524] width 571 height 14
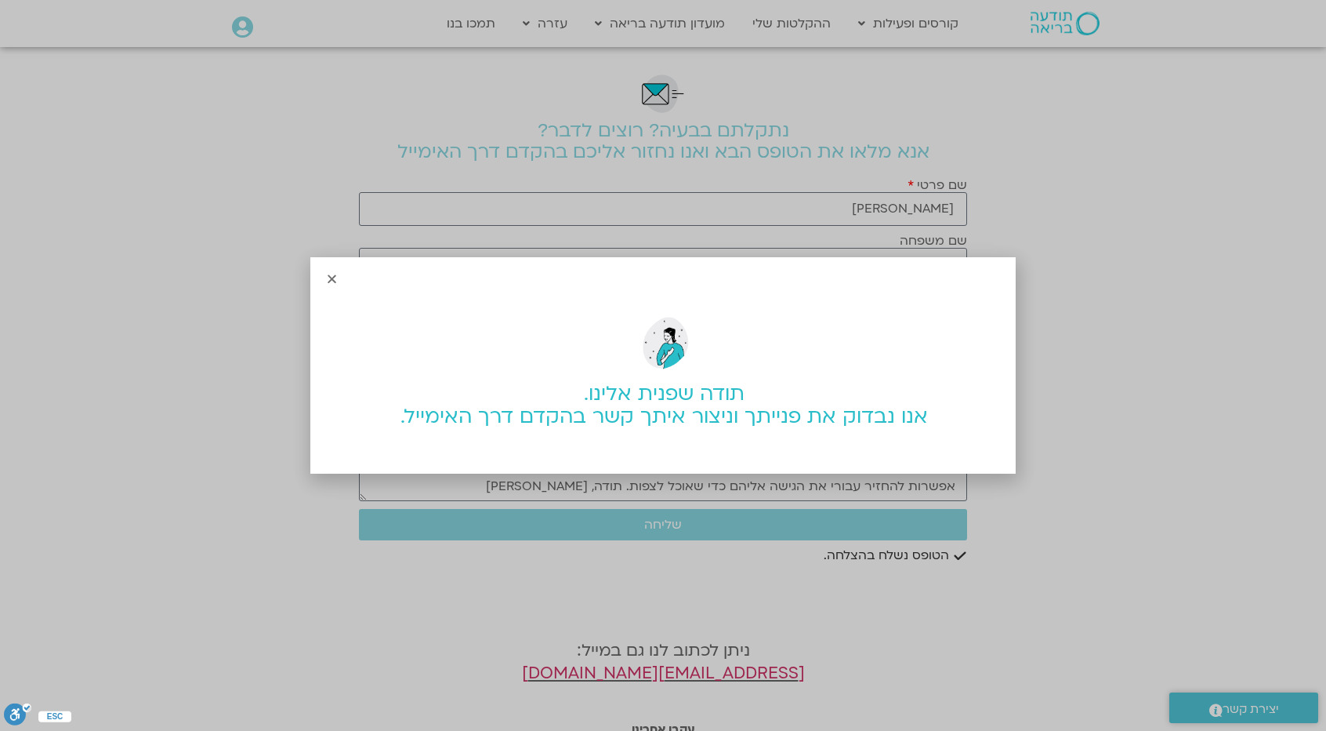
click at [1092, 451] on div "תודה שפנית אלינו. אנו נבדוק את פנייתך וניצור איתך קשר בהקדם דרך האימייל." at bounding box center [663, 365] width 1326 height 731
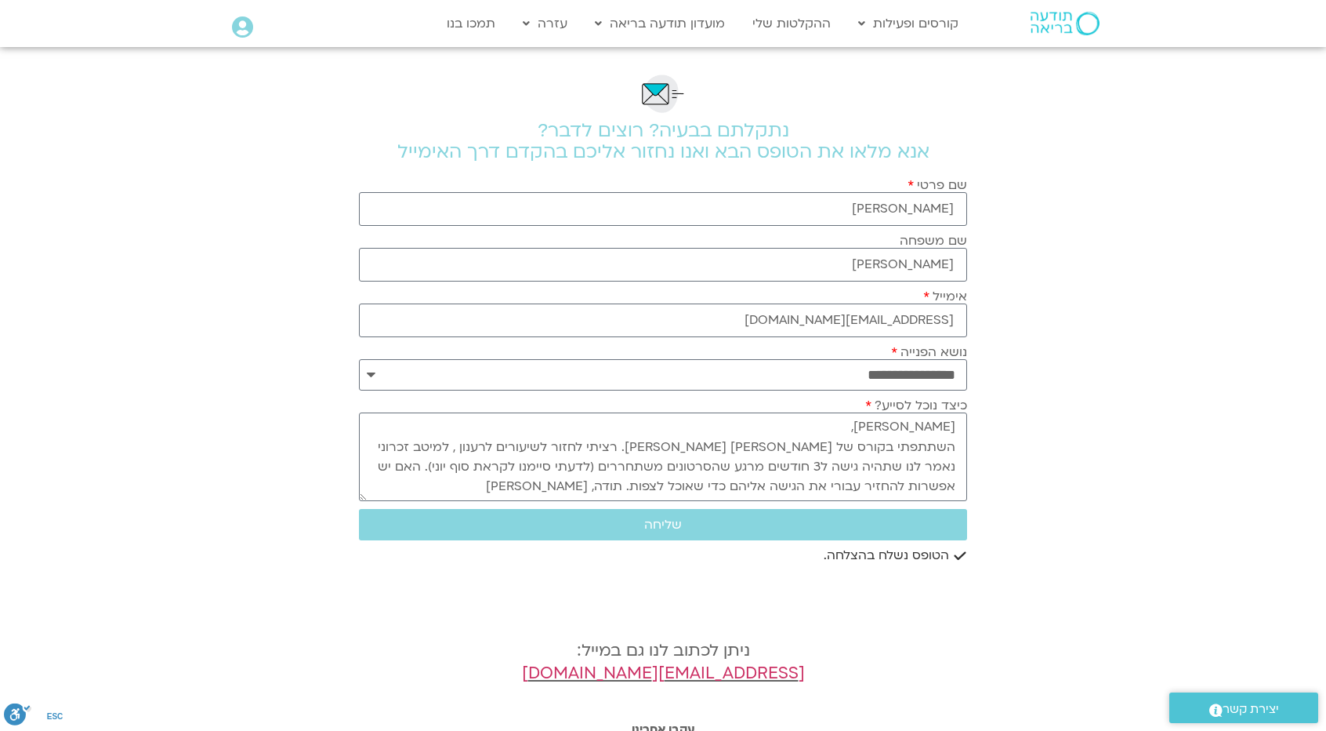
click at [257, 29] on div "Main Menu אזור אישי הזמנות התנתקות פרטי המורה הוספת אירוע" at bounding box center [297, 28] width 131 height 24
click at [244, 27] on icon at bounding box center [242, 27] width 21 height 22
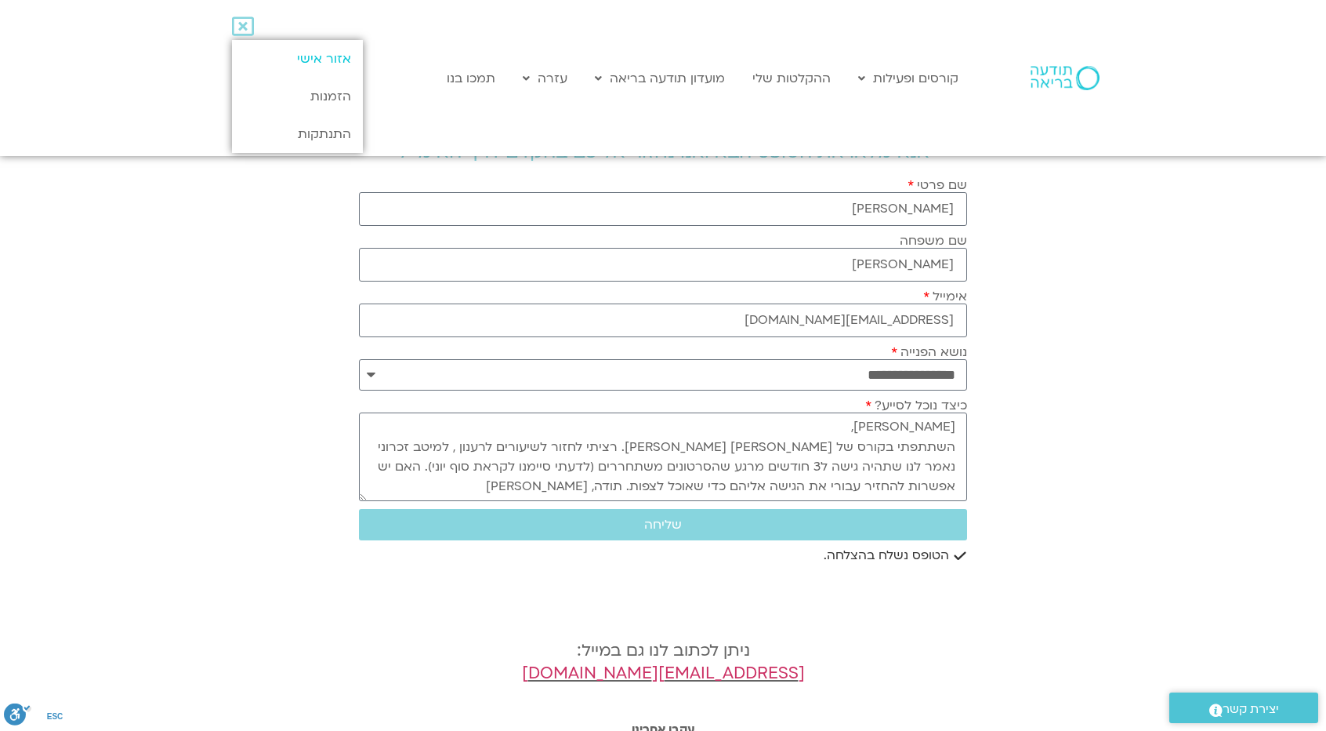
click at [265, 57] on link "אזור אישי" at bounding box center [297, 59] width 131 height 38
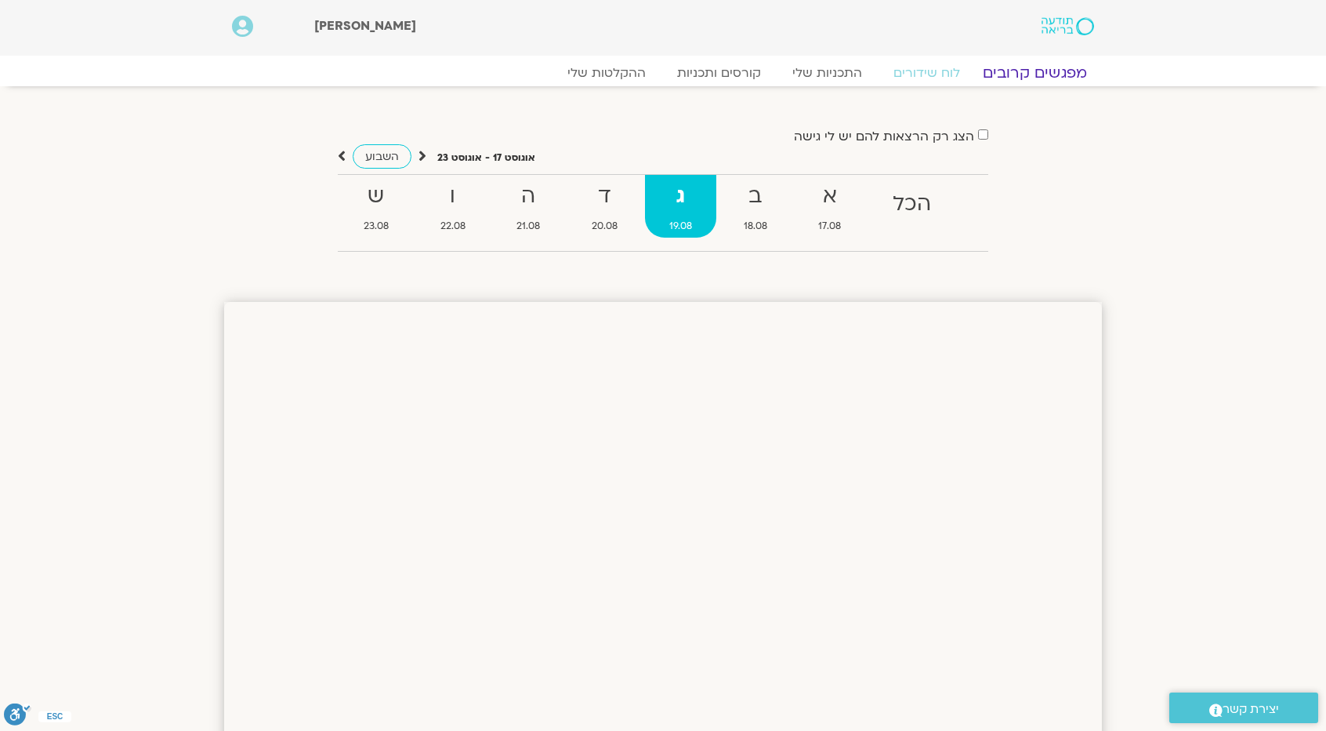
click at [1046, 78] on link "מפגשים קרובים" at bounding box center [1035, 73] width 142 height 19
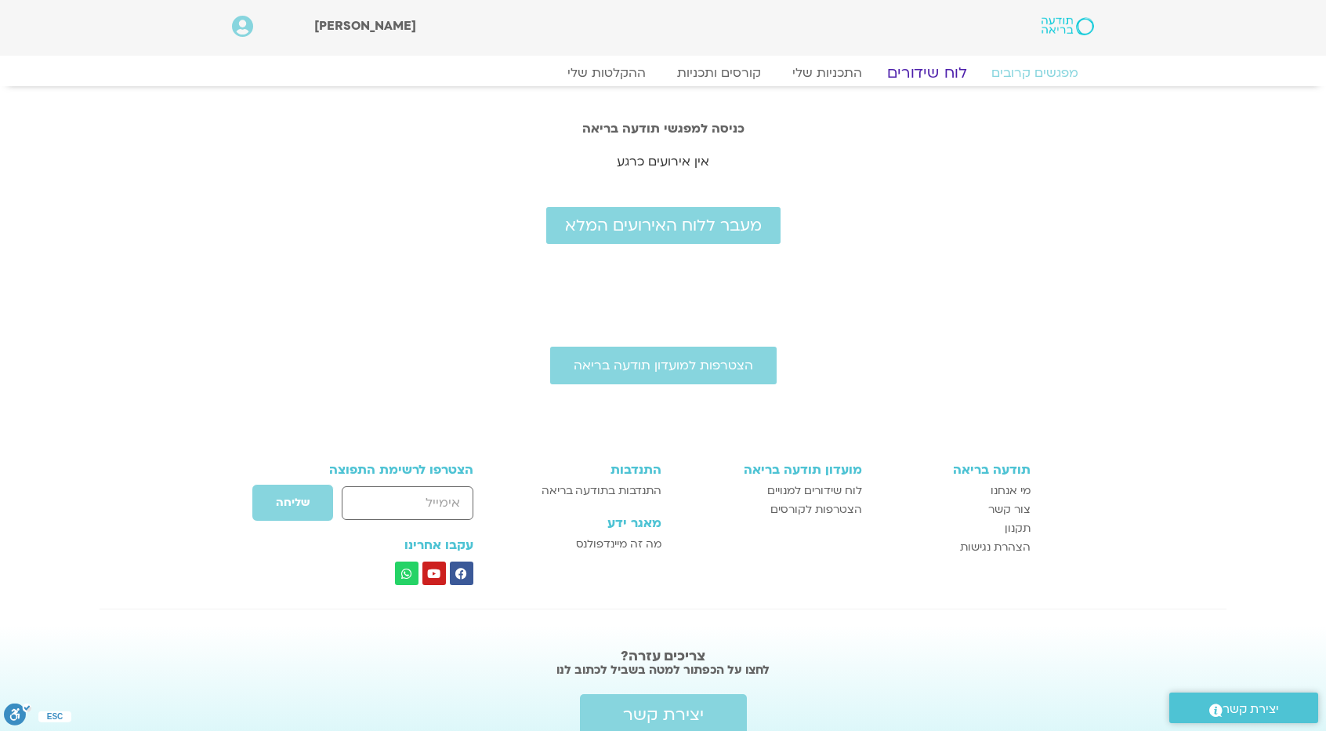
click at [897, 73] on link "לוח שידורים" at bounding box center [928, 73] width 118 height 19
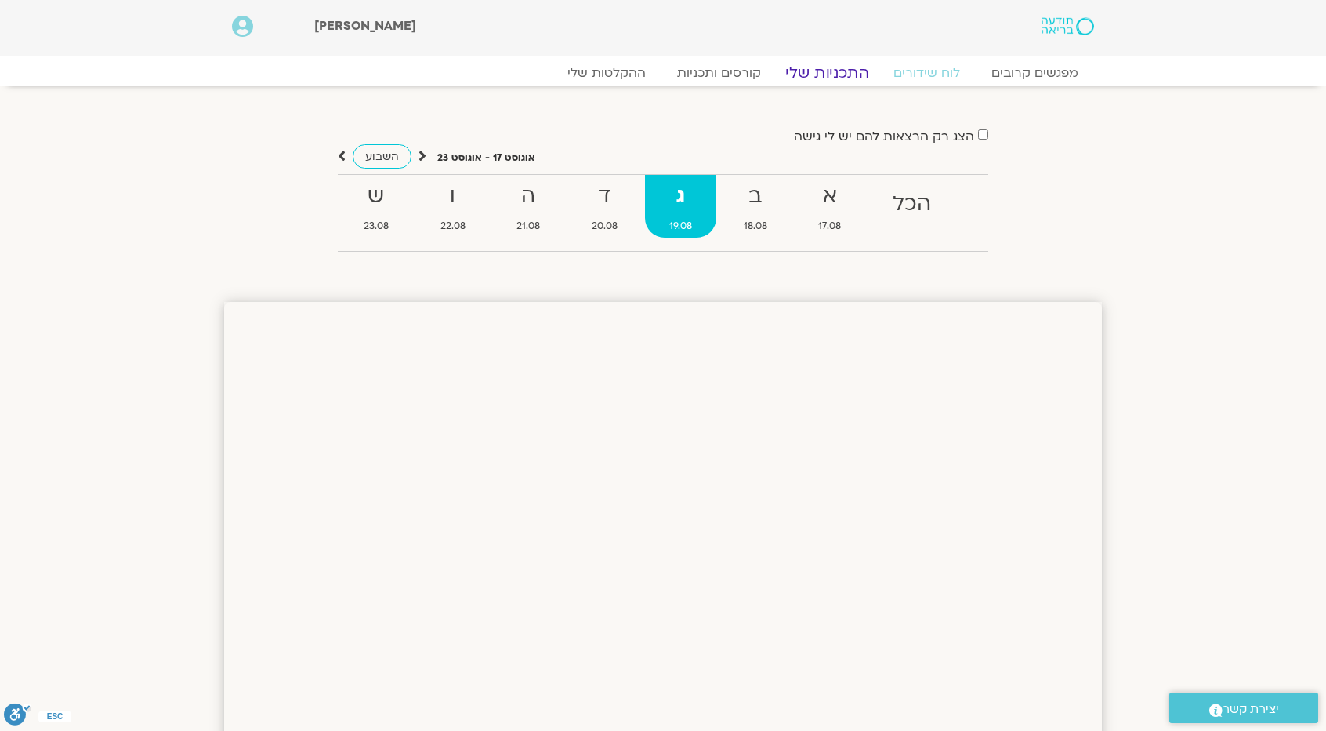
click at [829, 78] on link "התכניות שלי" at bounding box center [828, 73] width 122 height 19
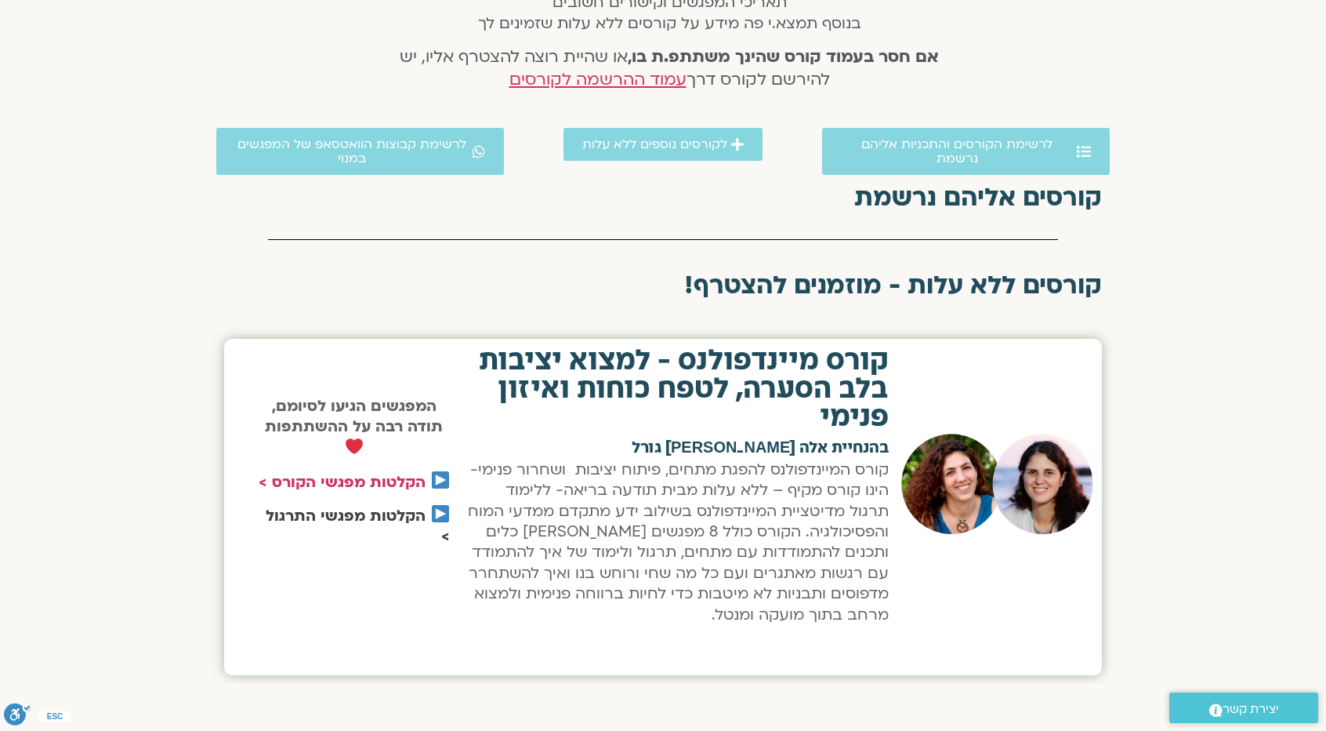
scroll to position [392, 0]
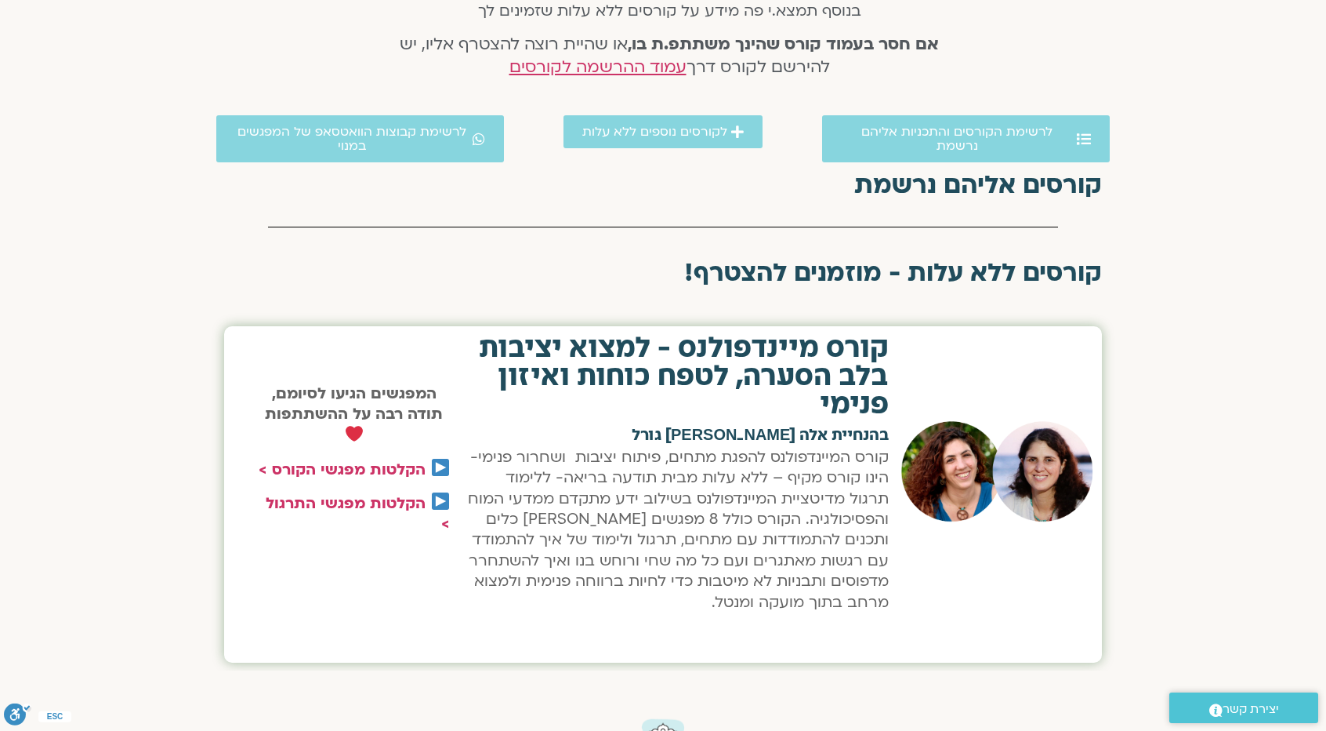
click at [441, 466] on img at bounding box center [440, 467] width 17 height 17
click at [401, 466] on link "הקלטות מפגשי הקורס >" at bounding box center [342, 469] width 167 height 20
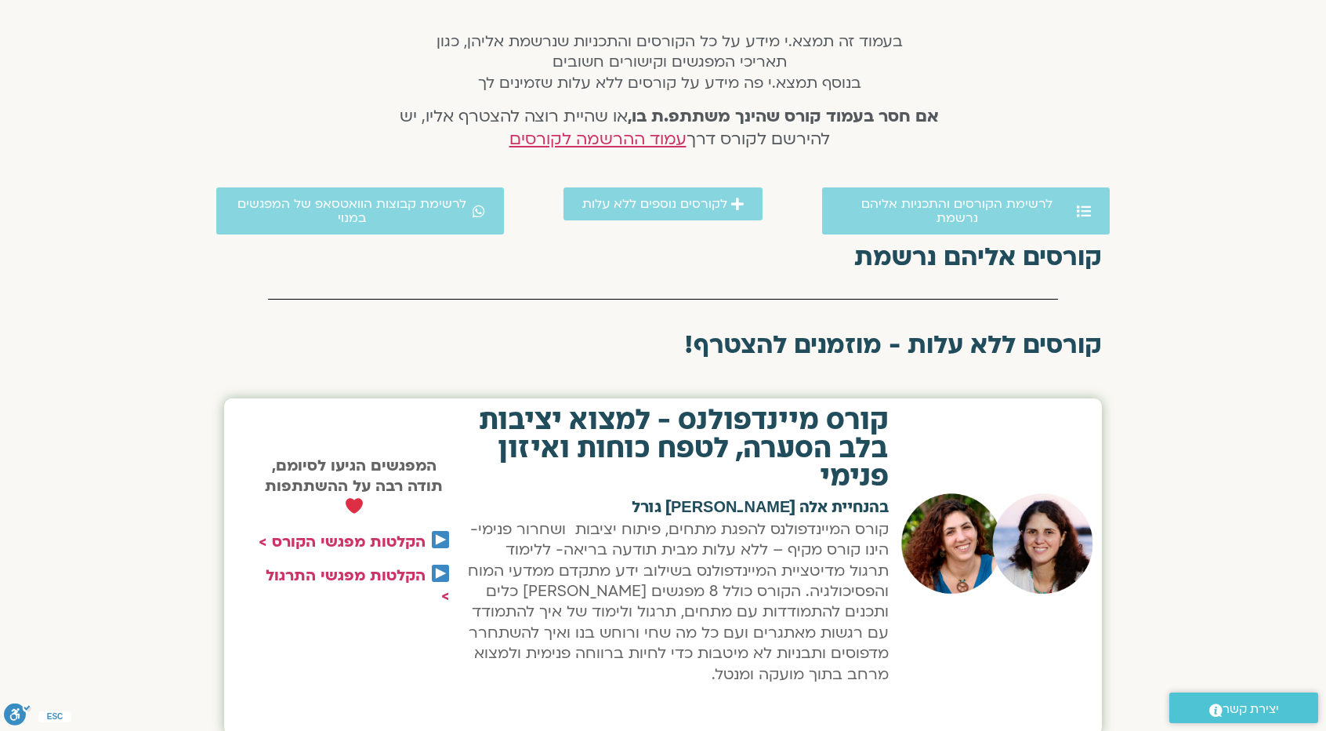
scroll to position [0, 0]
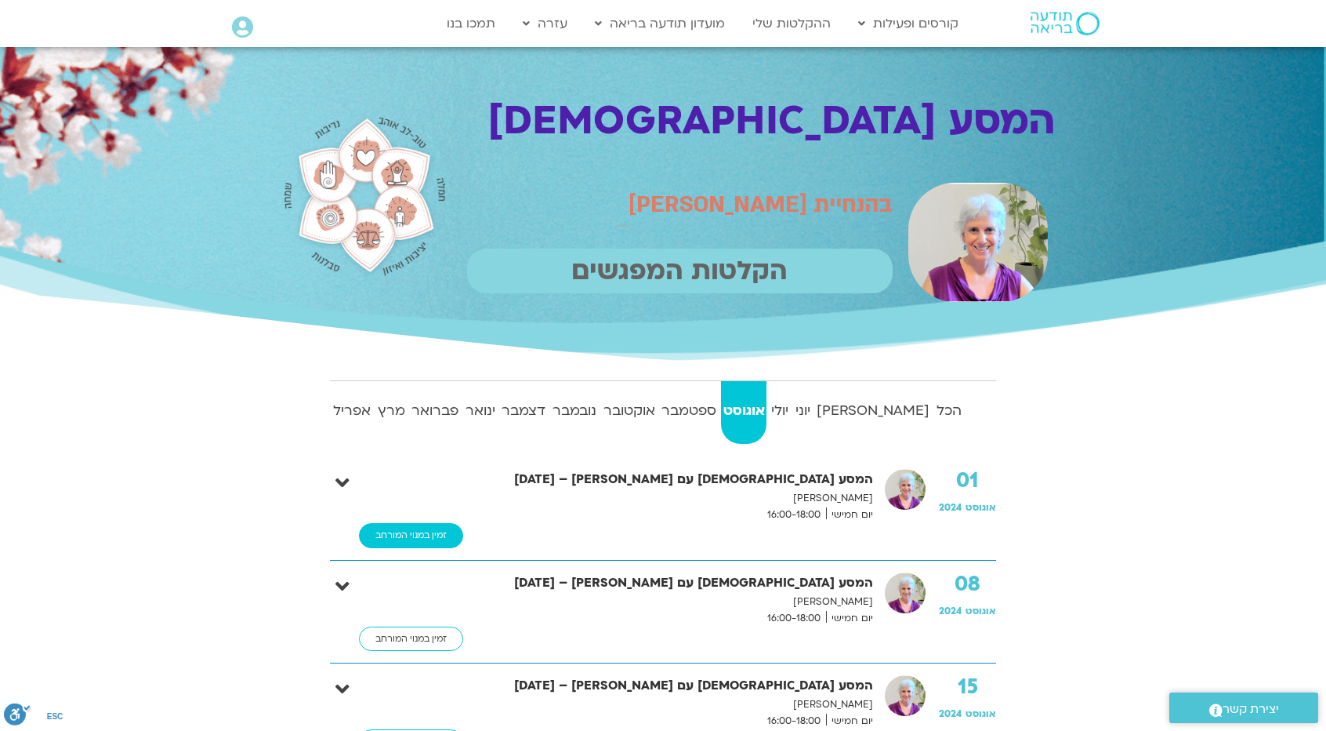
click at [396, 541] on link "זמין במנוי המורחב" at bounding box center [411, 535] width 104 height 25
click at [463, 32] on link "תמכו בנו" at bounding box center [471, 24] width 64 height 30
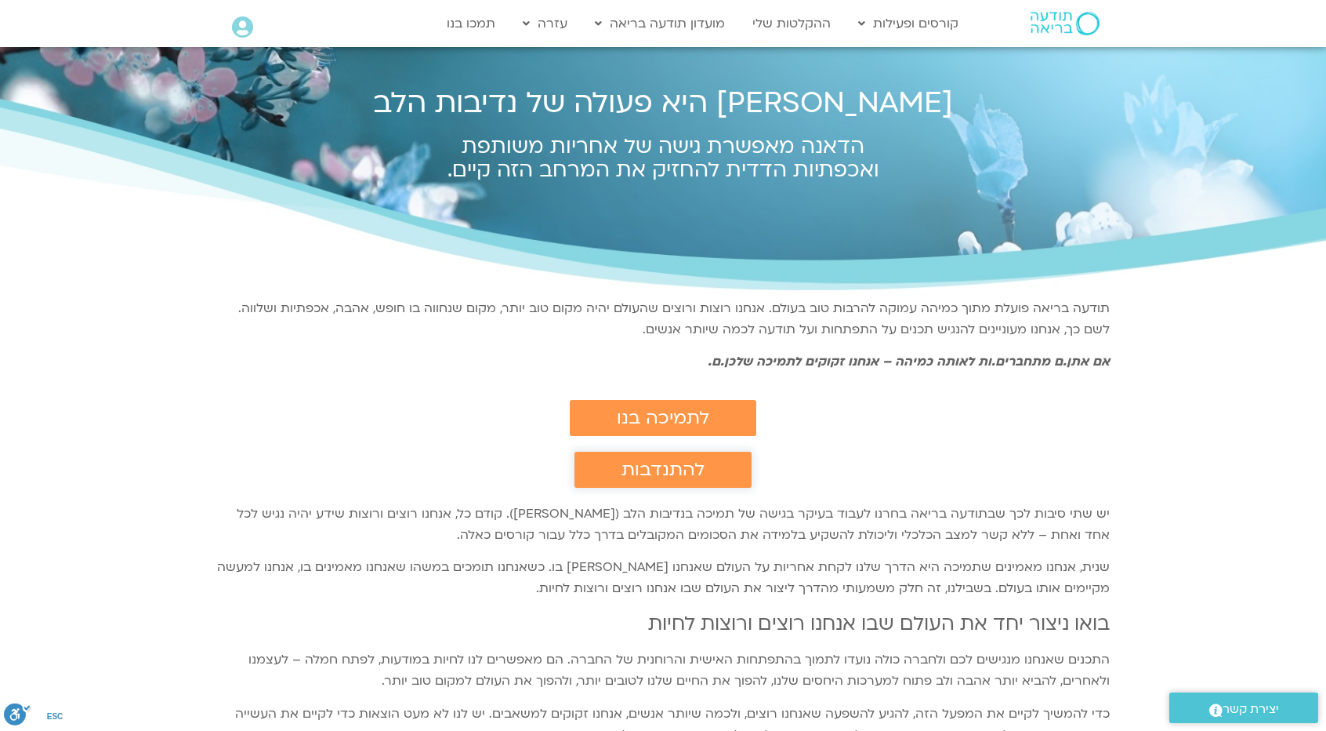
click at [692, 463] on span "להתנדבות" at bounding box center [663, 469] width 83 height 20
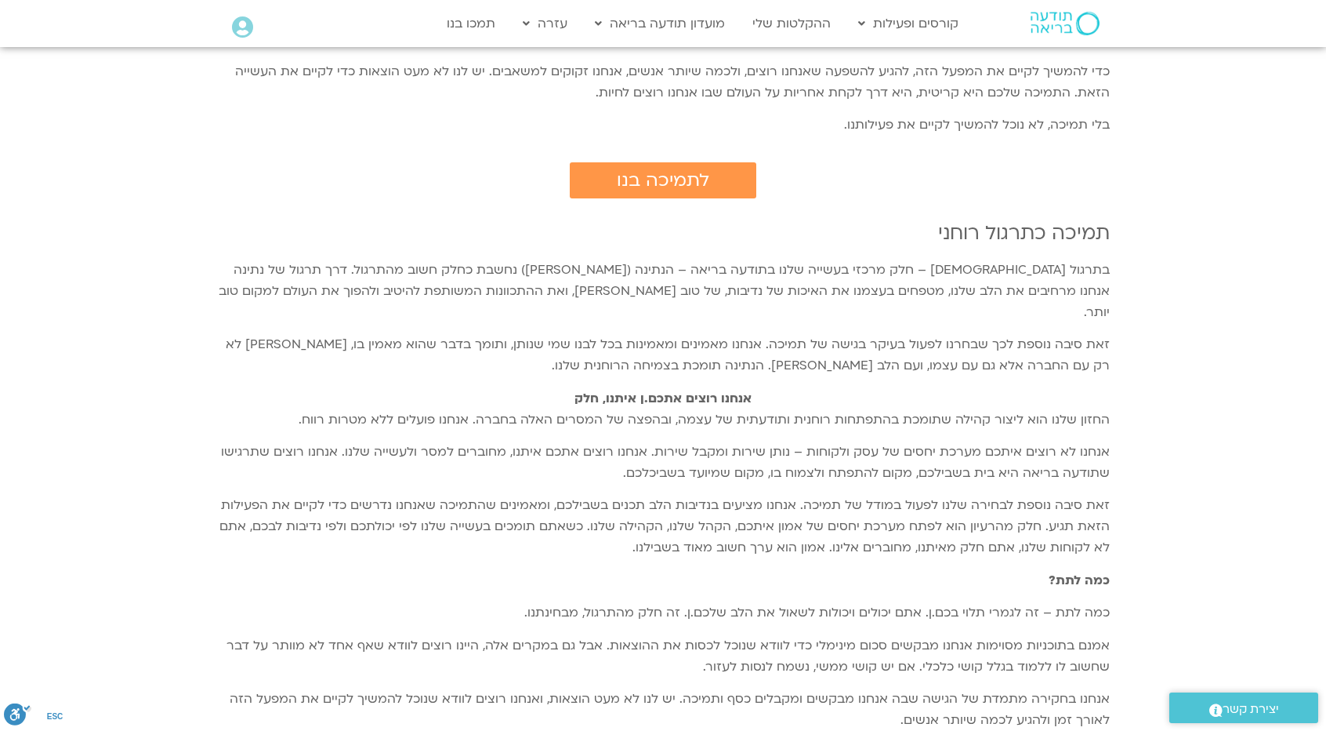
scroll to position [568, 0]
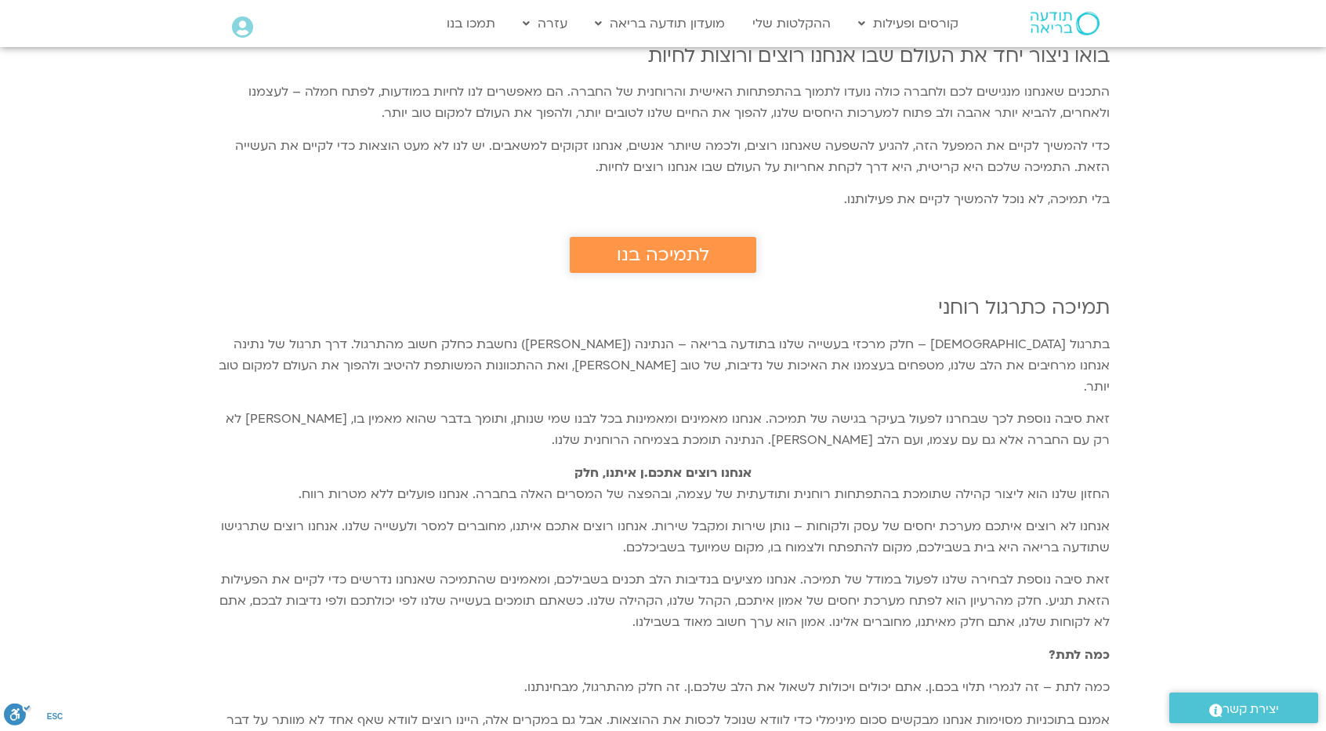
click at [681, 259] on span "לתמיכה בנו" at bounding box center [663, 255] width 93 height 20
